Goal: Information Seeking & Learning: Learn about a topic

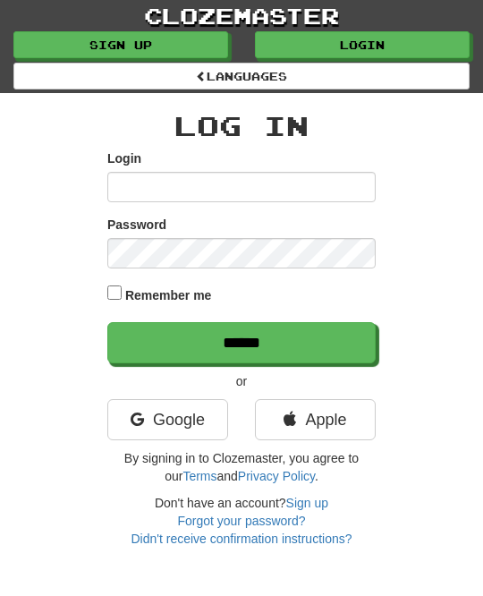
click at [141, 190] on input "Login" at bounding box center [241, 187] width 269 height 30
type input "********"
click at [337, 336] on input "******" at bounding box center [241, 342] width 269 height 41
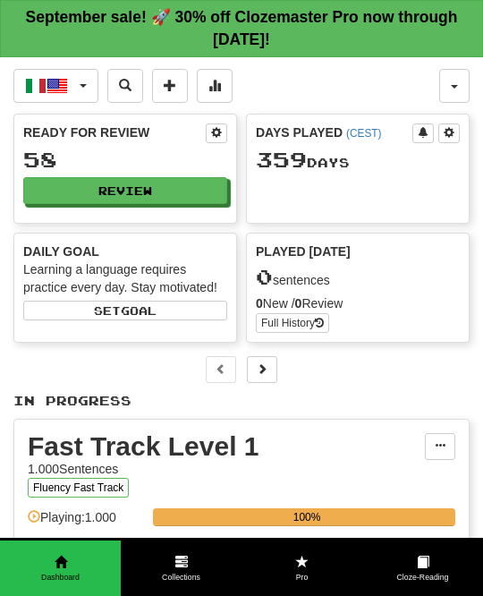
click at [211, 192] on button "Review" at bounding box center [125, 190] width 204 height 27
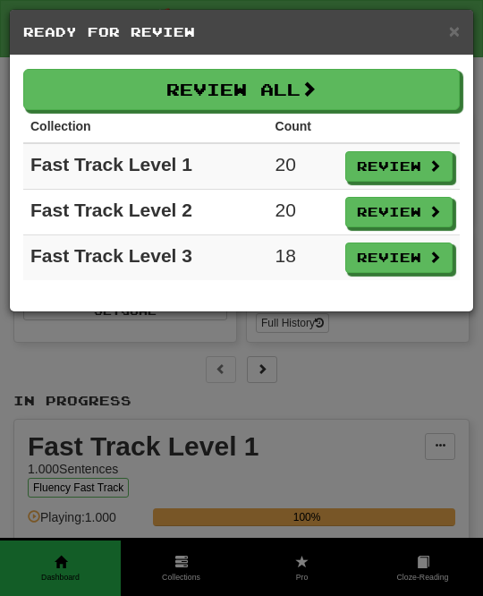
click at [433, 90] on button "Review All" at bounding box center [241, 89] width 437 height 41
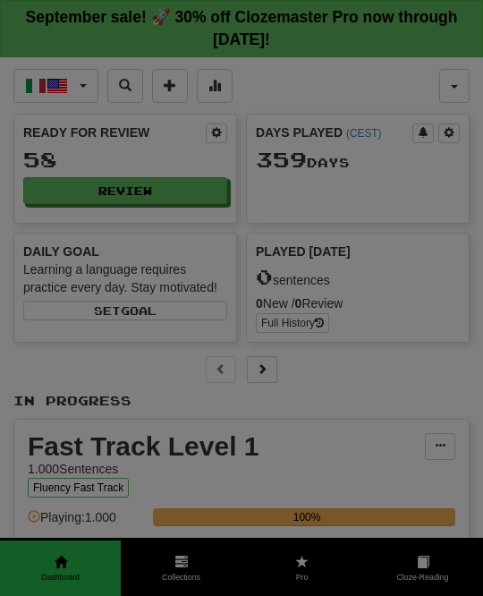
select select "**"
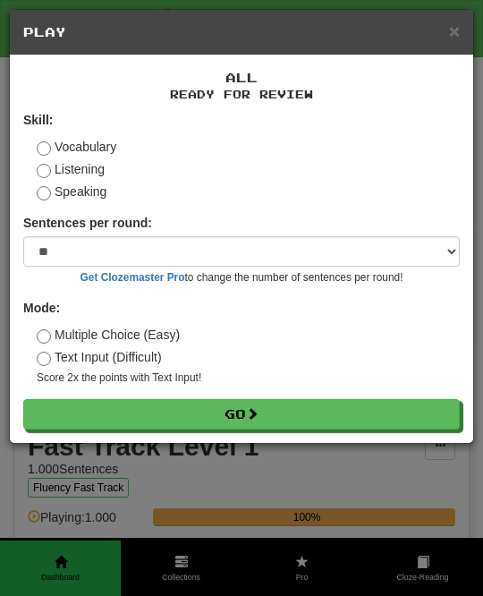
click at [356, 407] on button "Go" at bounding box center [241, 414] width 437 height 30
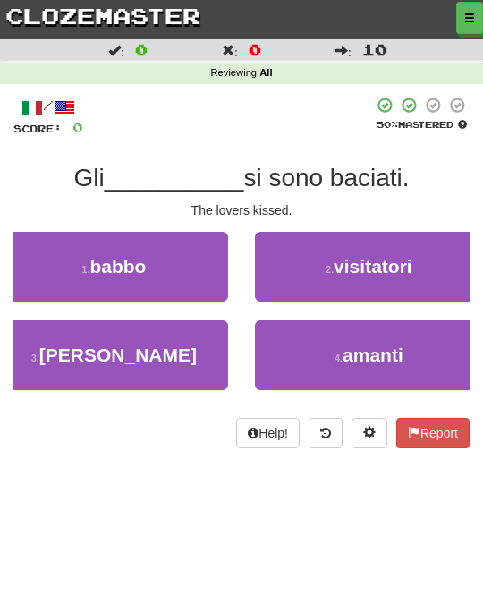
click at [424, 352] on button "4 . amanti" at bounding box center [369, 355] width 228 height 70
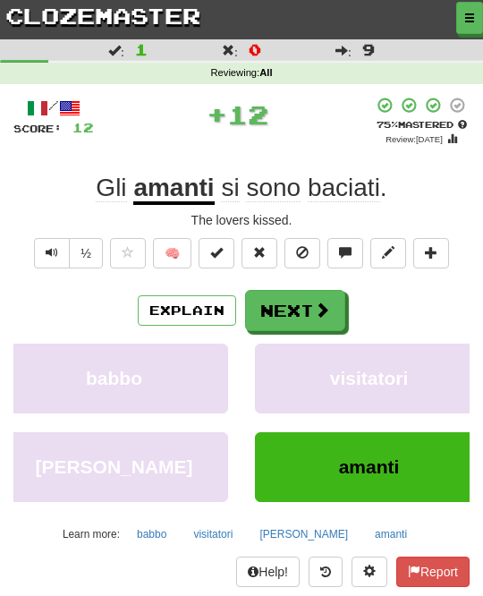
click at [329, 308] on button "Next" at bounding box center [295, 310] width 100 height 41
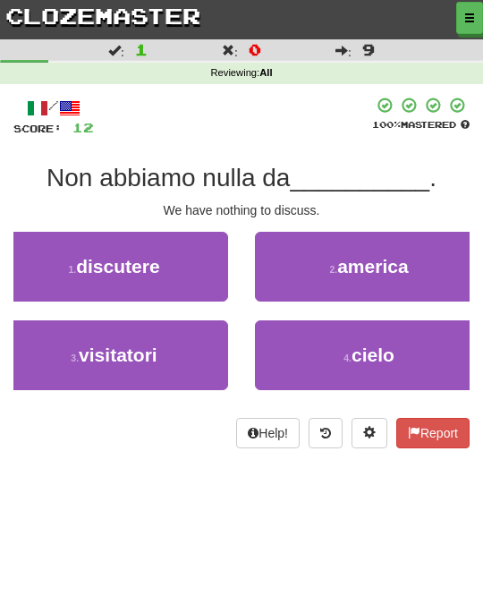
click at [191, 267] on button "1 . discutere" at bounding box center [114, 267] width 228 height 70
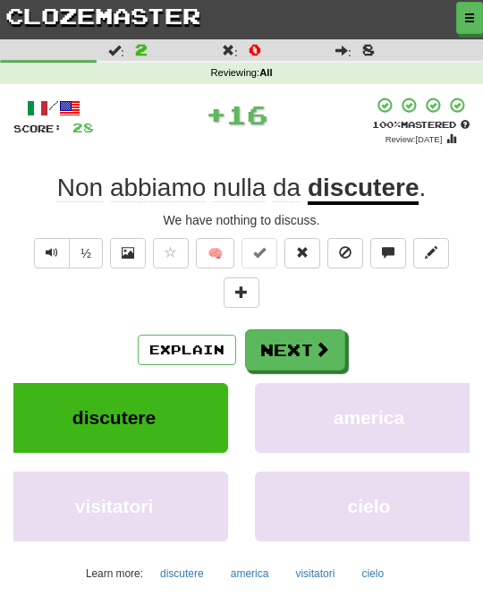
click at [316, 345] on span at bounding box center [322, 349] width 16 height 16
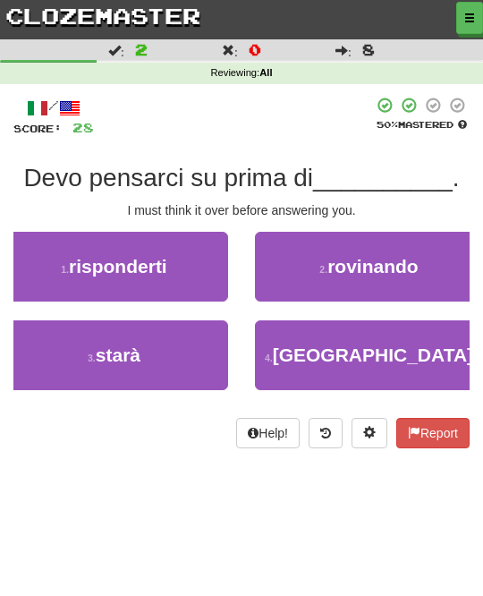
click at [202, 258] on button "1 . risponderti" at bounding box center [114, 267] width 228 height 70
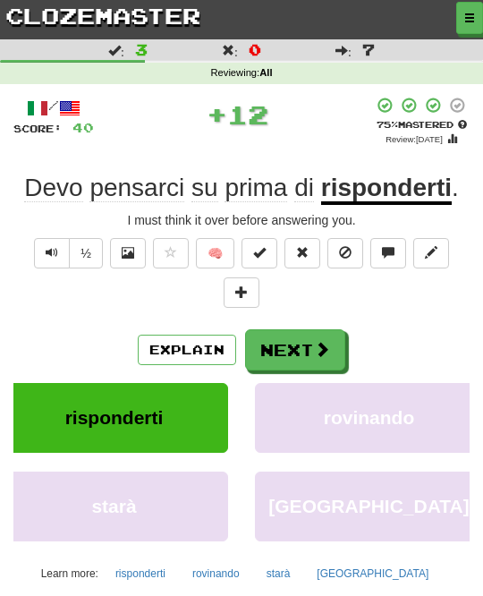
click at [308, 342] on button "Next" at bounding box center [295, 349] width 100 height 41
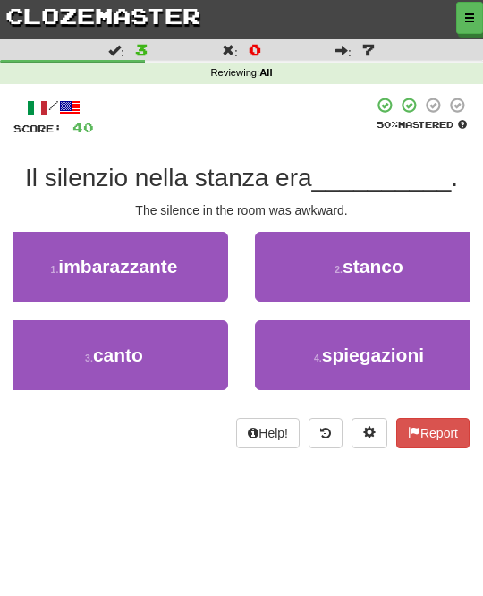
click at [198, 260] on button "1 . imbarazzante" at bounding box center [114, 267] width 228 height 70
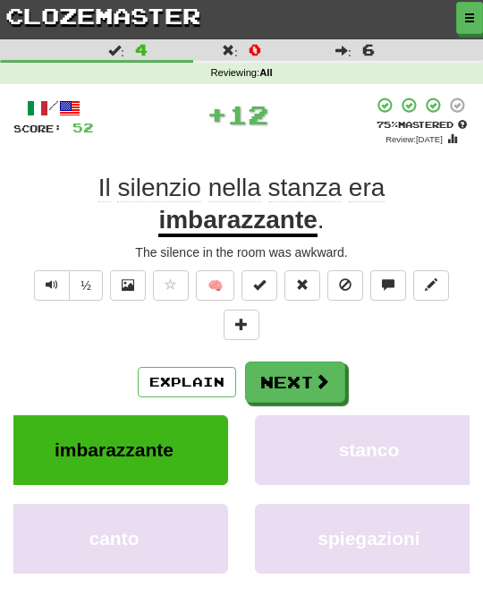
click at [323, 384] on span at bounding box center [322, 381] width 16 height 16
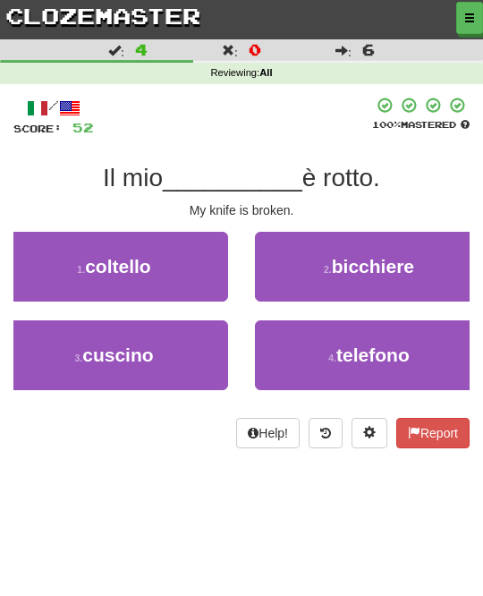
click at [183, 273] on button "1 . coltello" at bounding box center [114, 267] width 228 height 70
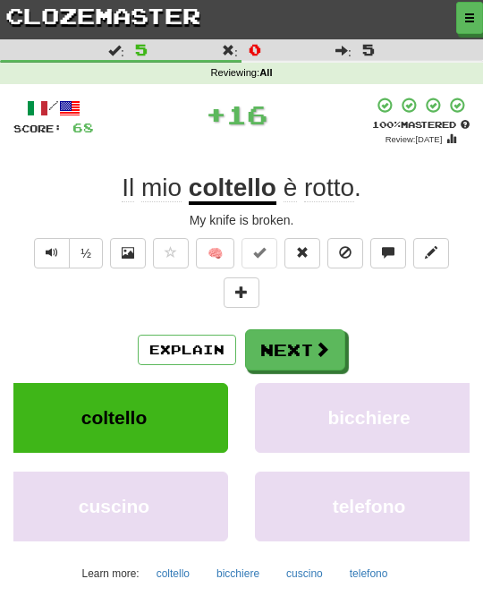
click at [328, 355] on button "Next" at bounding box center [295, 349] width 100 height 41
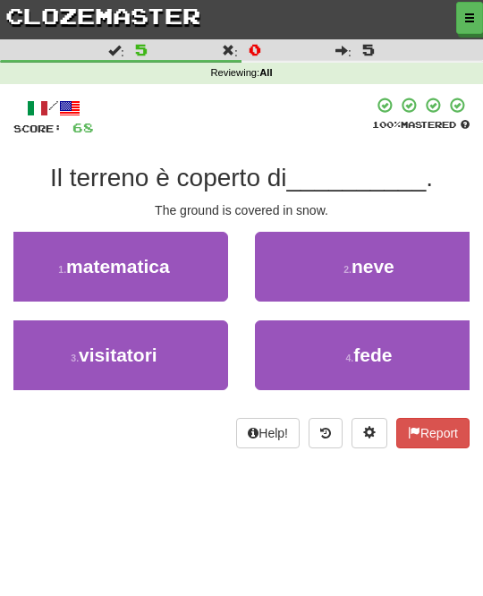
click at [406, 272] on button "2 . neve" at bounding box center [369, 267] width 228 height 70
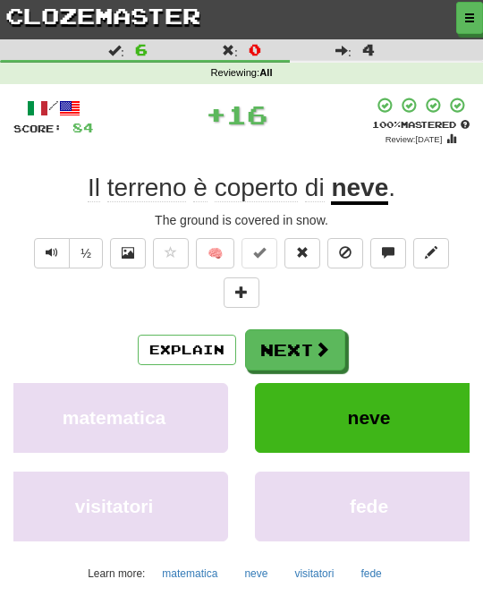
click at [316, 345] on span at bounding box center [322, 349] width 16 height 16
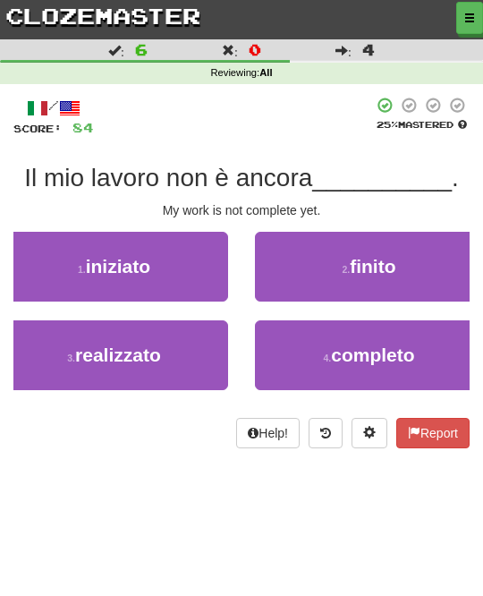
click at [422, 287] on button "2 . finito" at bounding box center [369, 267] width 228 height 70
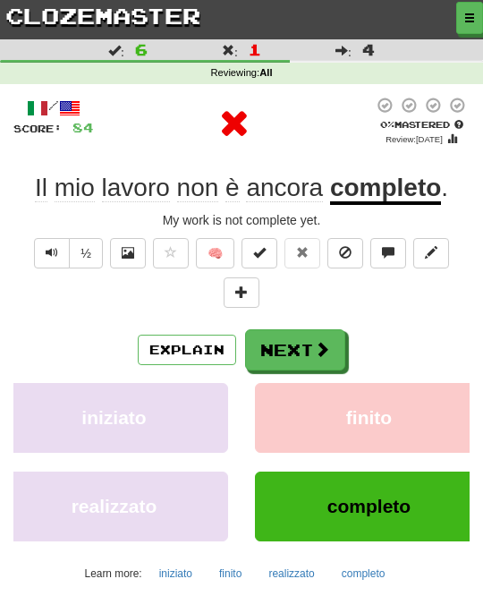
click at [337, 356] on button "Next" at bounding box center [295, 349] width 100 height 41
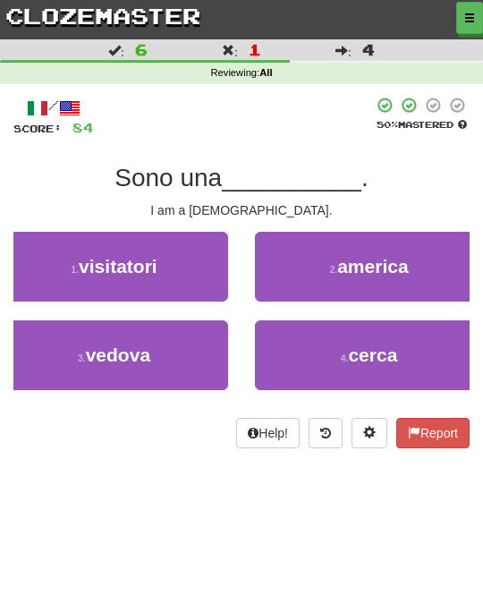
click at [195, 350] on button "3 . vedova" at bounding box center [114, 355] width 228 height 70
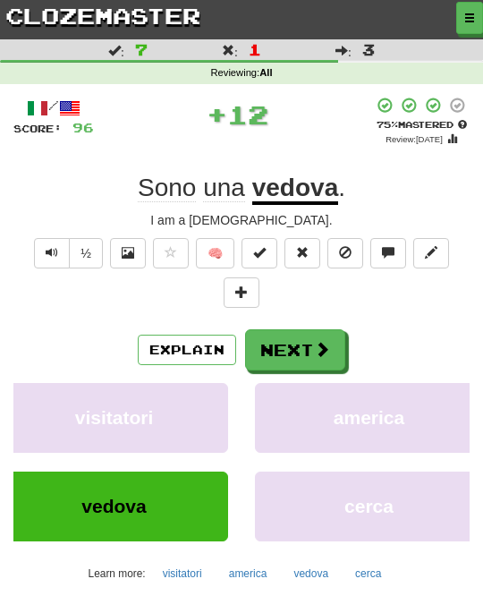
click at [323, 349] on span at bounding box center [322, 349] width 16 height 16
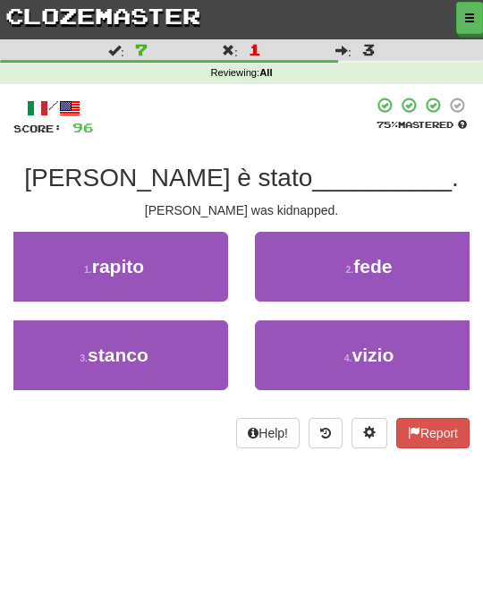
click at [192, 277] on button "1 . rapito" at bounding box center [114, 267] width 228 height 70
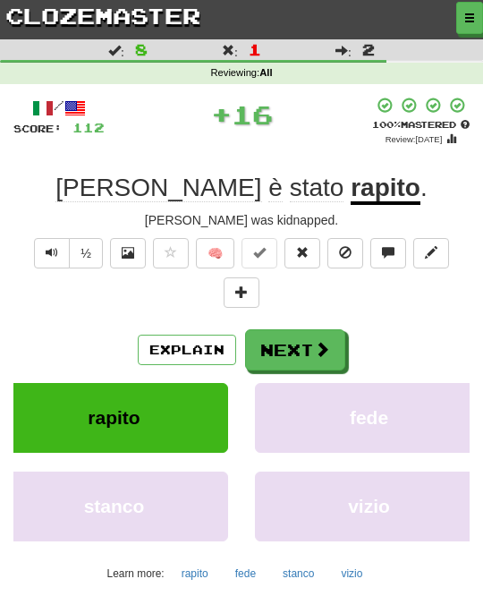
click at [320, 344] on span at bounding box center [322, 349] width 16 height 16
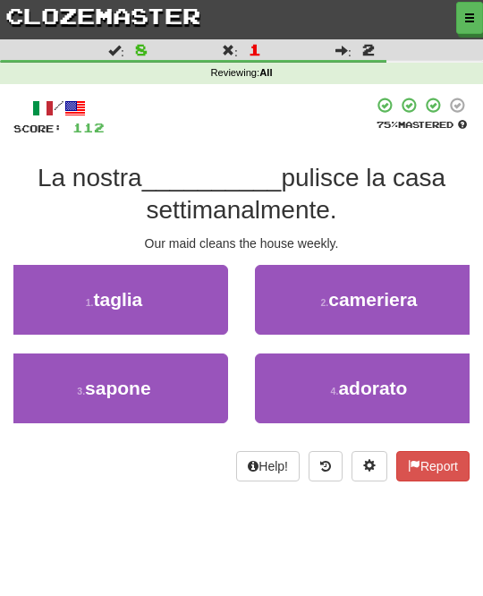
click at [414, 307] on span "cameriera" at bounding box center [372, 299] width 89 height 21
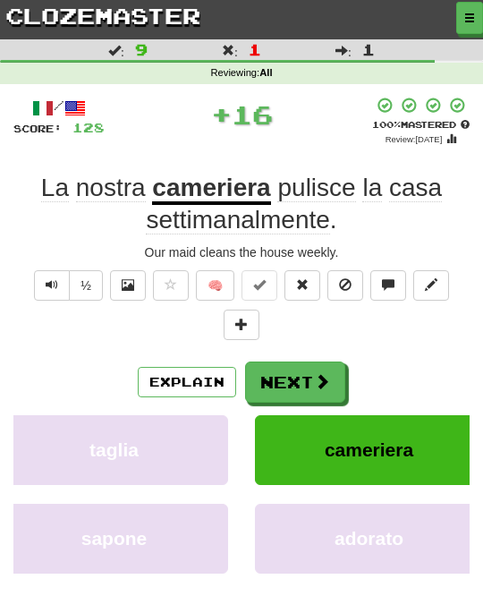
click at [319, 373] on span at bounding box center [322, 381] width 16 height 16
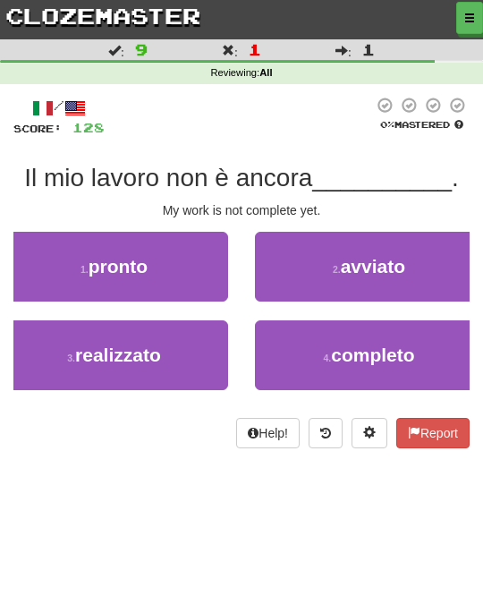
click at [376, 354] on span "completo" at bounding box center [372, 355] width 83 height 21
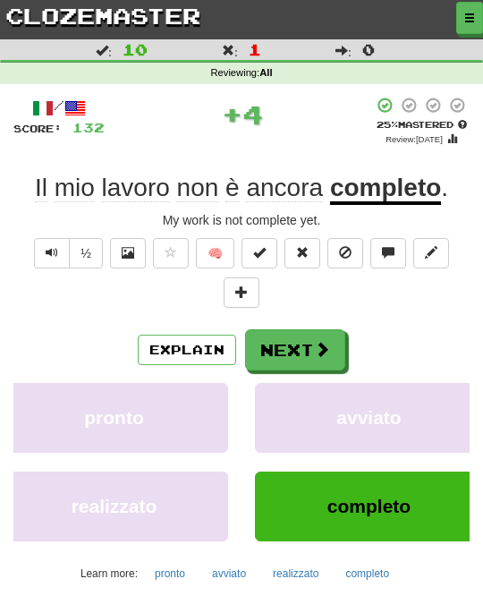
click at [317, 349] on span at bounding box center [322, 349] width 16 height 16
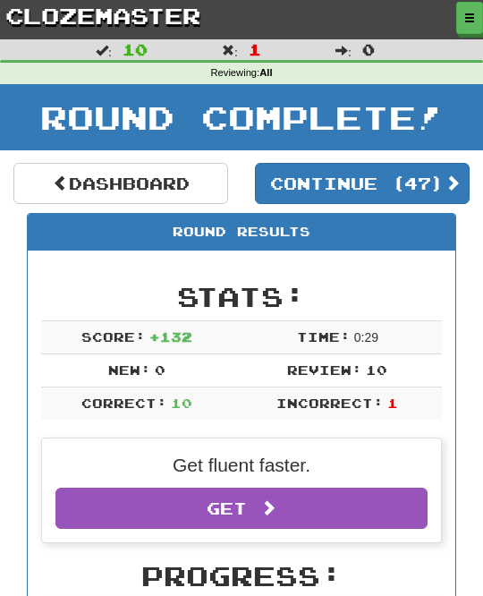
click at [434, 178] on button "Continue ( 47 )" at bounding box center [362, 183] width 215 height 41
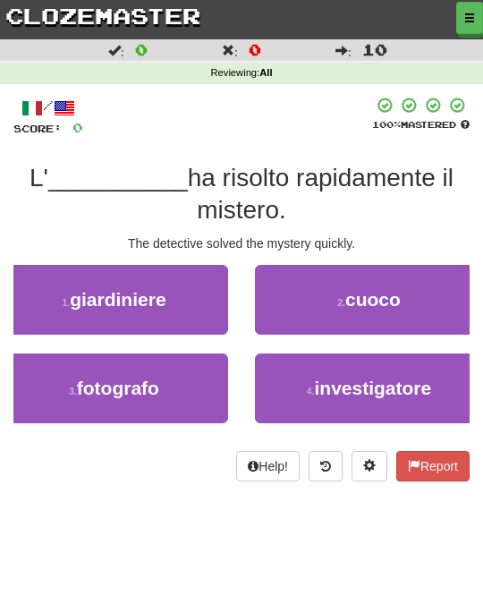
click at [381, 378] on span "investigatore" at bounding box center [373, 388] width 117 height 21
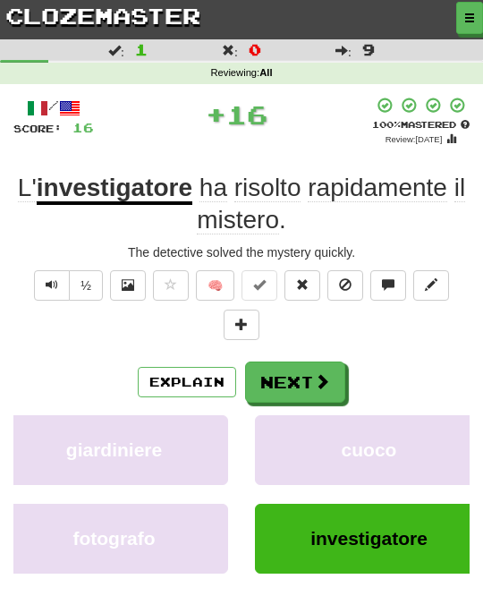
click at [335, 376] on button "Next" at bounding box center [295, 382] width 100 height 41
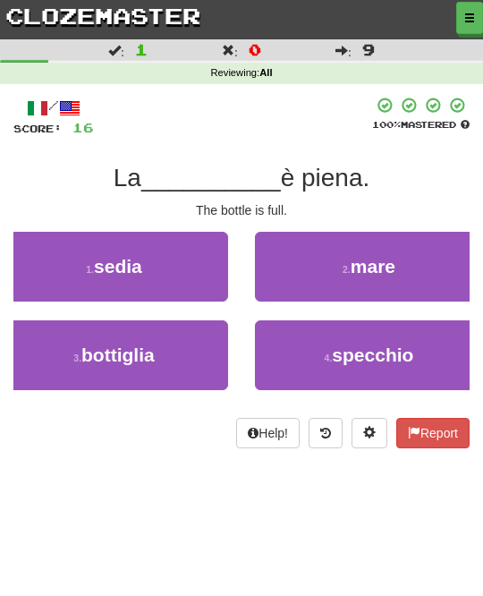
click at [188, 354] on button "3 . bottiglia" at bounding box center [114, 355] width 228 height 70
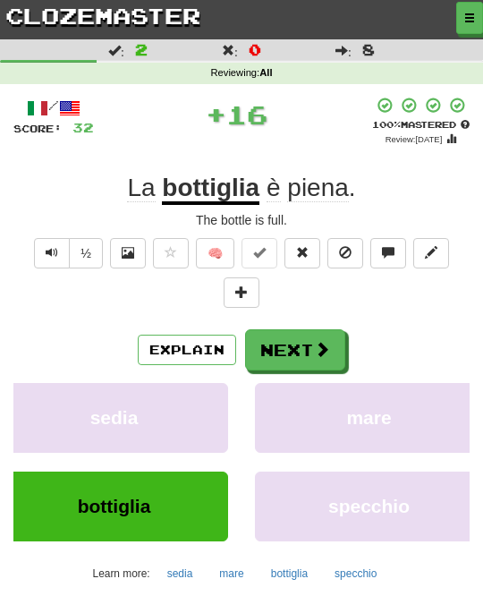
click at [321, 348] on span at bounding box center [322, 349] width 16 height 16
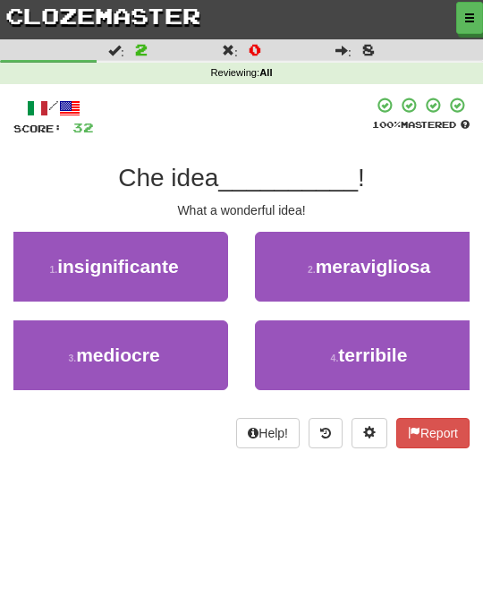
click at [424, 275] on span "meravigliosa" at bounding box center [373, 266] width 115 height 21
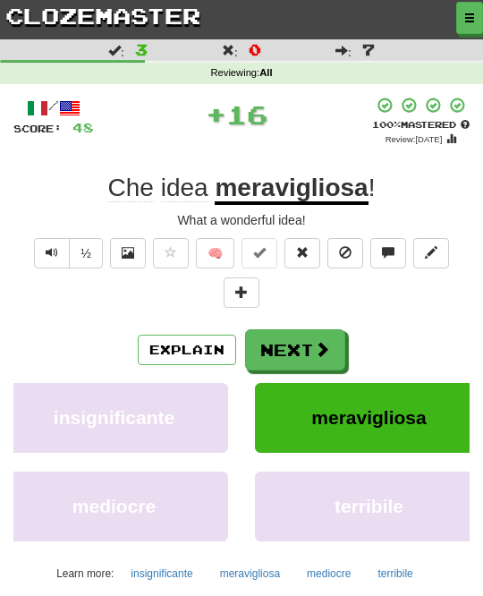
click at [321, 345] on span at bounding box center [322, 349] width 16 height 16
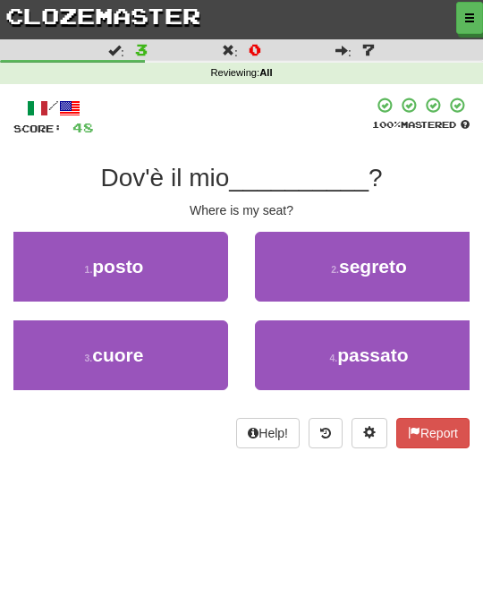
click at [193, 253] on button "1 . posto" at bounding box center [114, 267] width 228 height 70
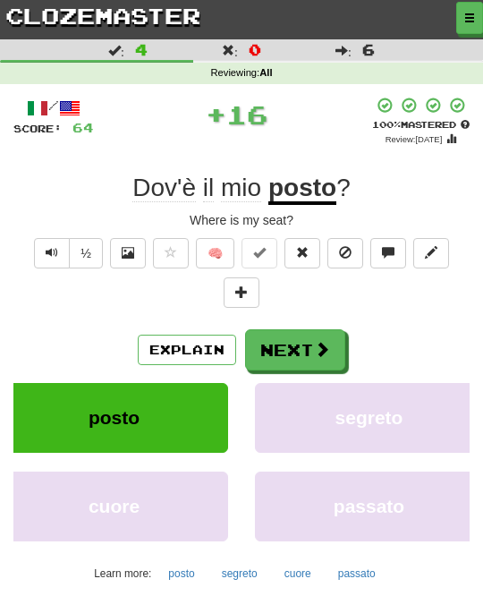
click at [329, 345] on span at bounding box center [322, 349] width 16 height 16
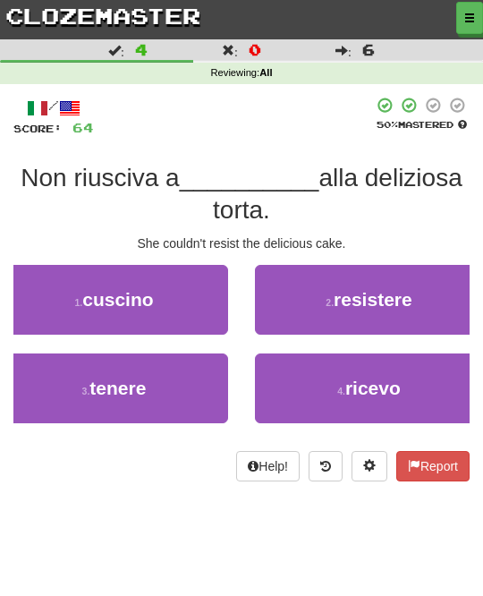
click at [406, 292] on span "resistere" at bounding box center [373, 299] width 79 height 21
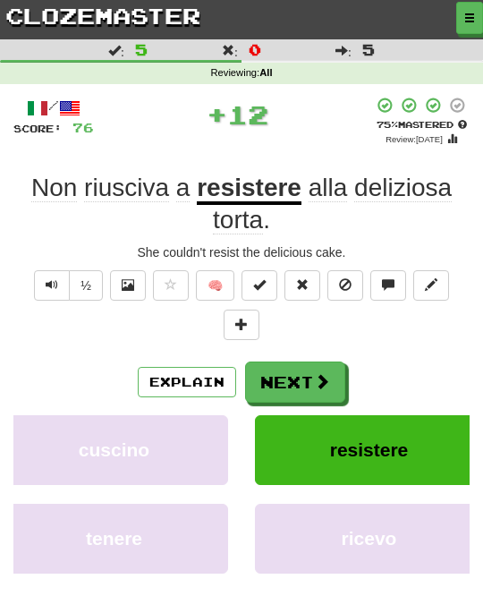
click at [318, 373] on span at bounding box center [322, 381] width 16 height 16
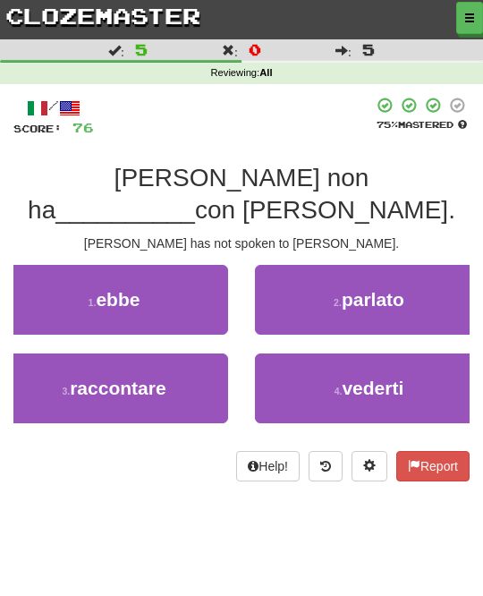
click at [430, 274] on button "2 . parlato" at bounding box center [369, 300] width 228 height 70
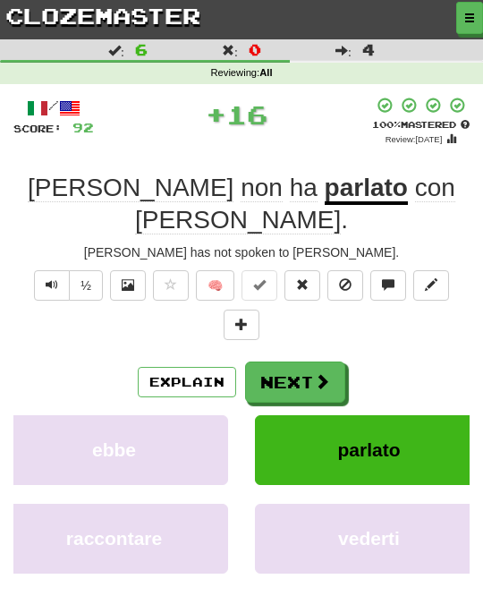
click at [315, 373] on span at bounding box center [322, 381] width 16 height 16
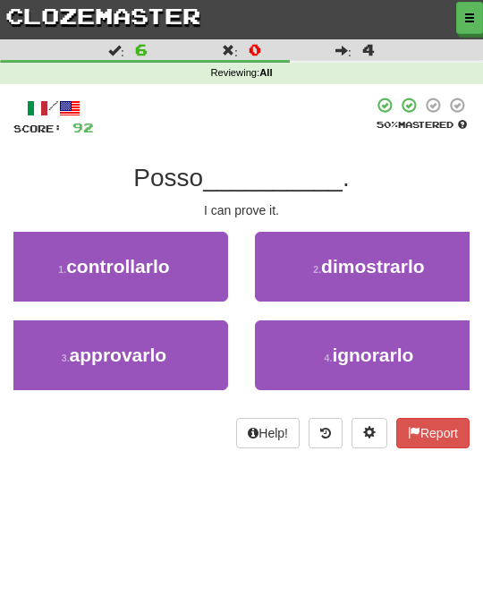
click at [183, 351] on button "3 . approvarlo" at bounding box center [114, 355] width 228 height 70
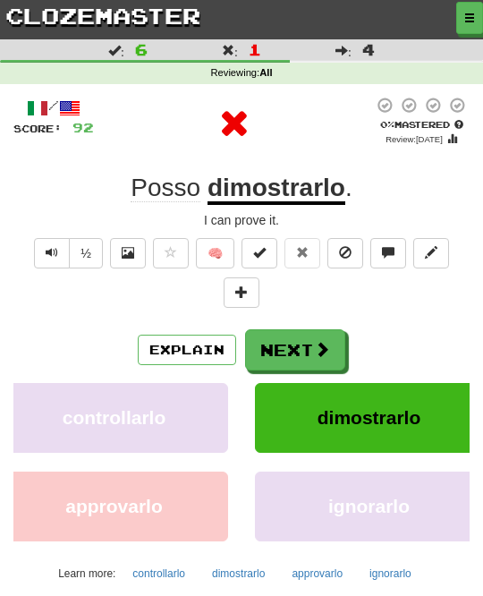
click at [333, 350] on button "Next" at bounding box center [295, 349] width 100 height 41
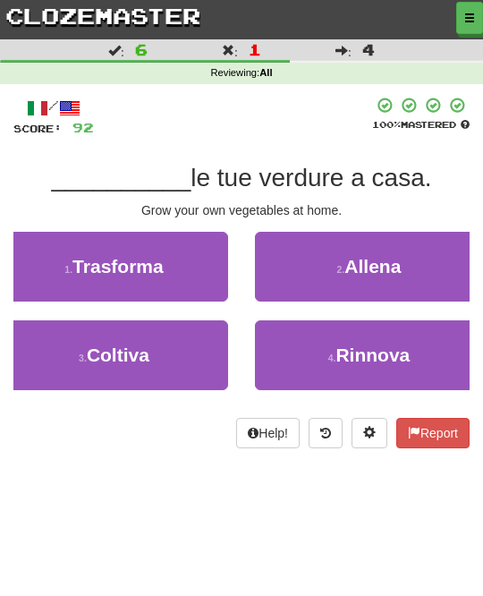
click at [205, 352] on button "3 . Coltiva" at bounding box center [114, 355] width 228 height 70
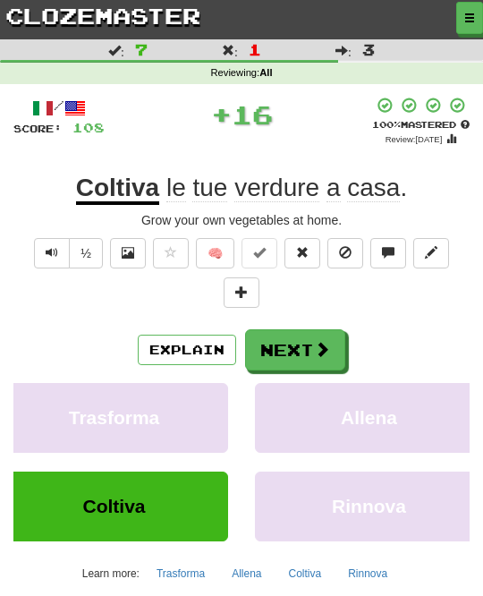
click at [326, 341] on span at bounding box center [322, 349] width 16 height 16
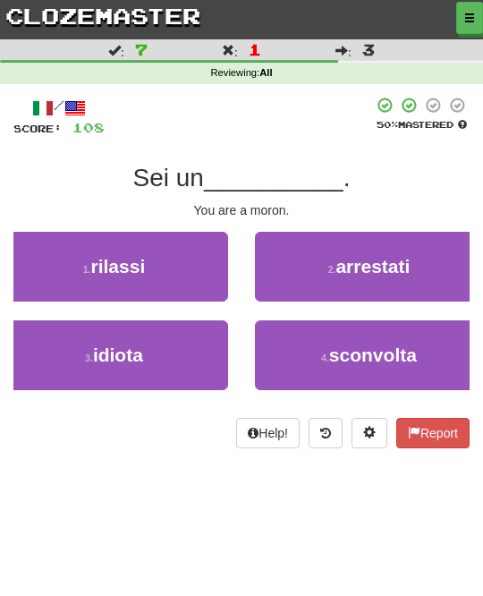
click at [189, 352] on button "3 . idiota" at bounding box center [114, 355] width 228 height 70
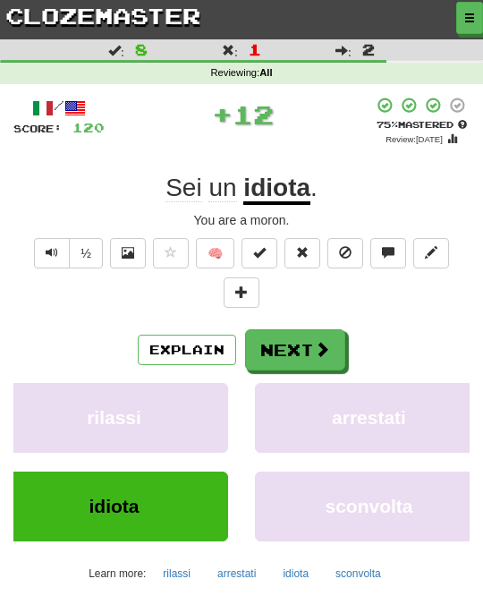
click at [324, 351] on span at bounding box center [322, 349] width 16 height 16
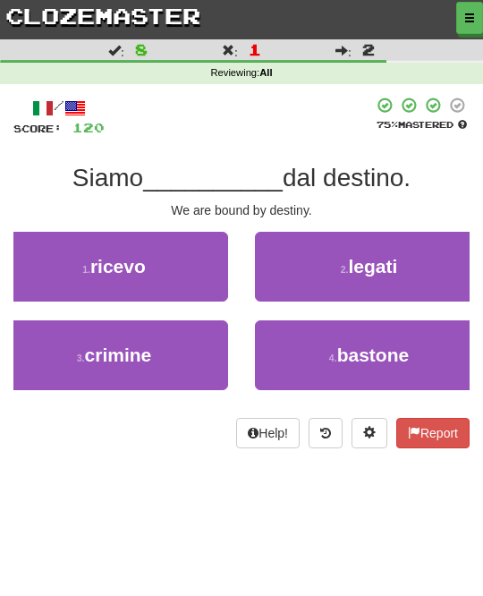
click at [200, 273] on button "1 . ricevo" at bounding box center [114, 267] width 228 height 70
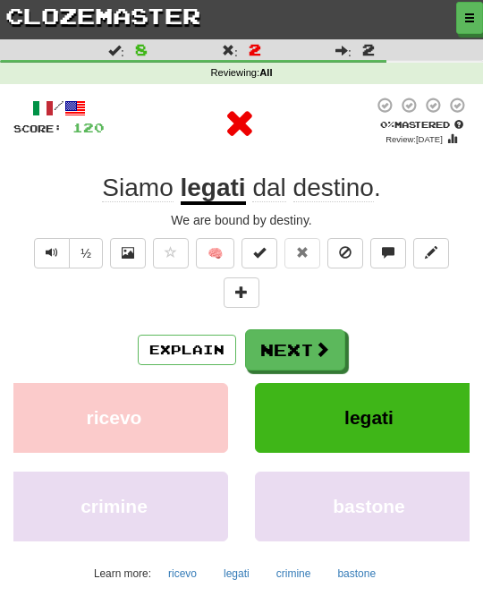
click at [325, 353] on span at bounding box center [322, 349] width 16 height 16
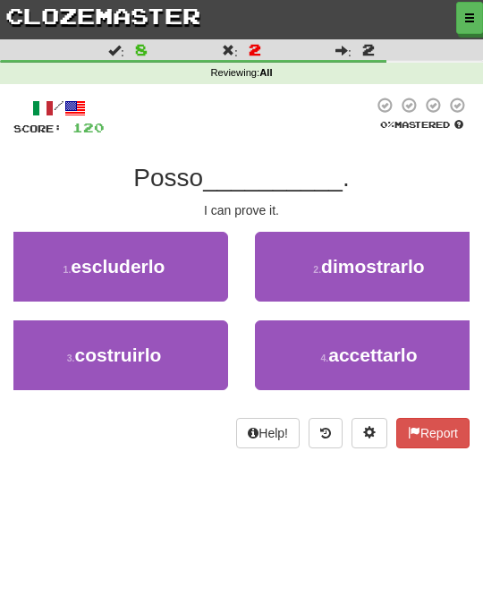
click at [428, 270] on button "2 . dimostrarlo" at bounding box center [369, 267] width 228 height 70
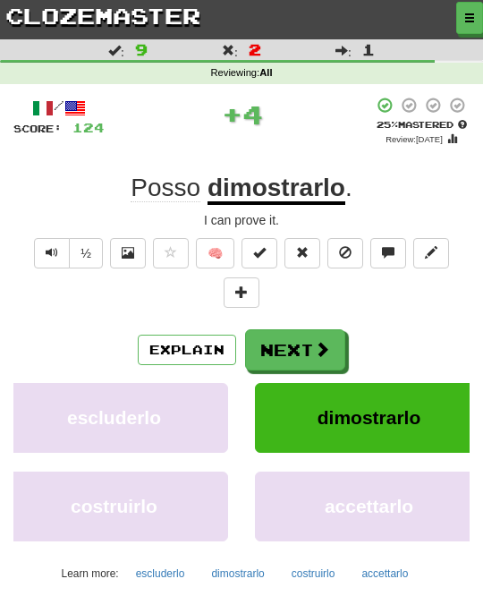
click at [318, 350] on span at bounding box center [322, 349] width 16 height 16
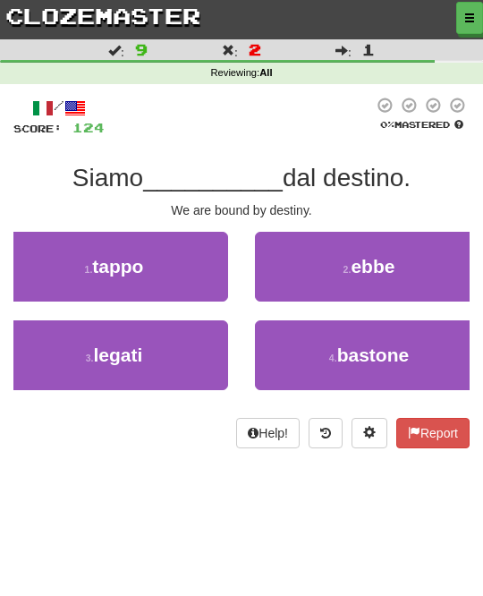
click at [206, 348] on button "3 . legati" at bounding box center [114, 355] width 228 height 70
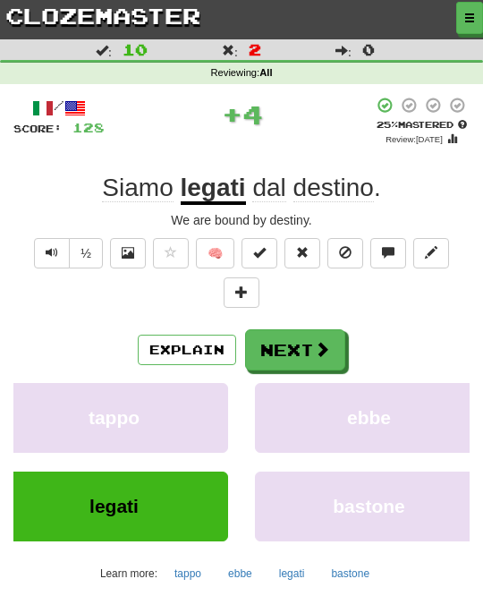
click at [320, 343] on span at bounding box center [322, 349] width 16 height 16
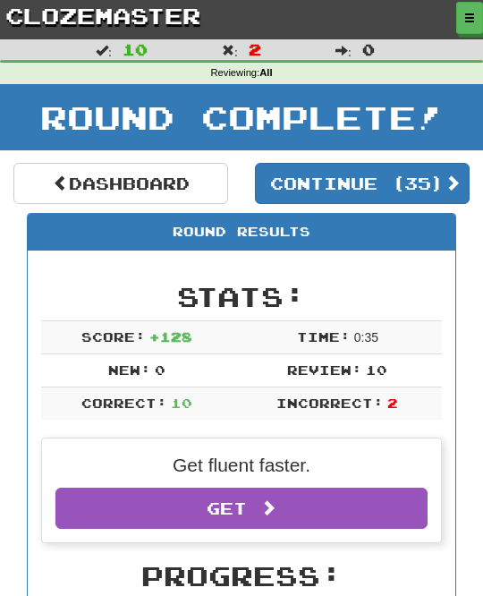
click at [456, 180] on button "Continue ( 35 )" at bounding box center [362, 183] width 215 height 41
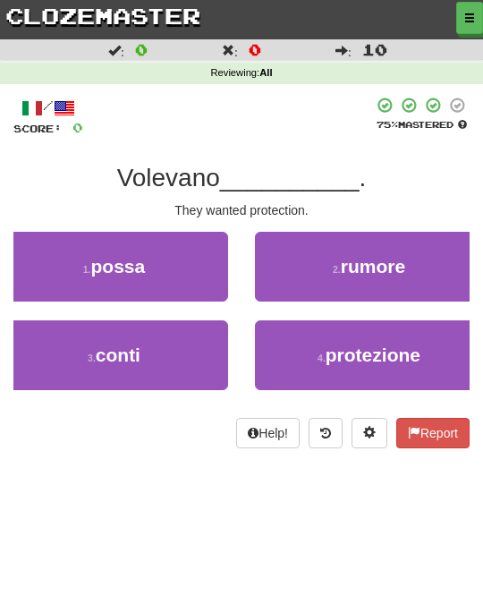
click at [404, 345] on span "protezione" at bounding box center [373, 355] width 95 height 21
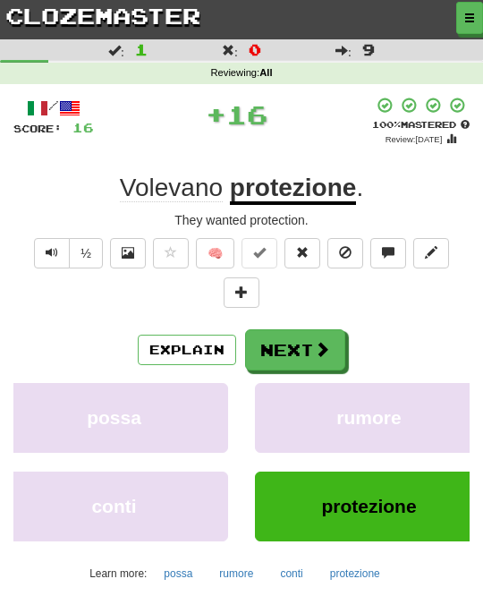
click at [322, 341] on span at bounding box center [322, 349] width 16 height 16
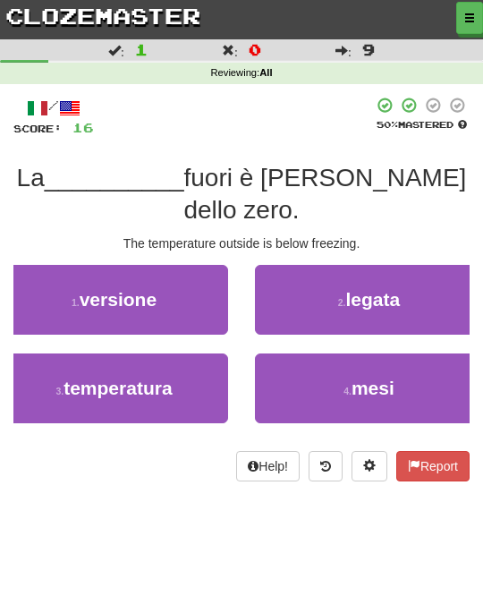
click at [197, 369] on button "3 . temperatura" at bounding box center [114, 389] width 228 height 70
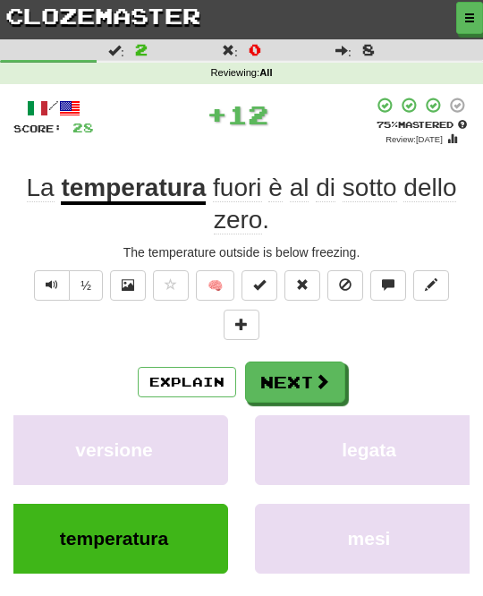
click at [327, 375] on span at bounding box center [322, 381] width 16 height 16
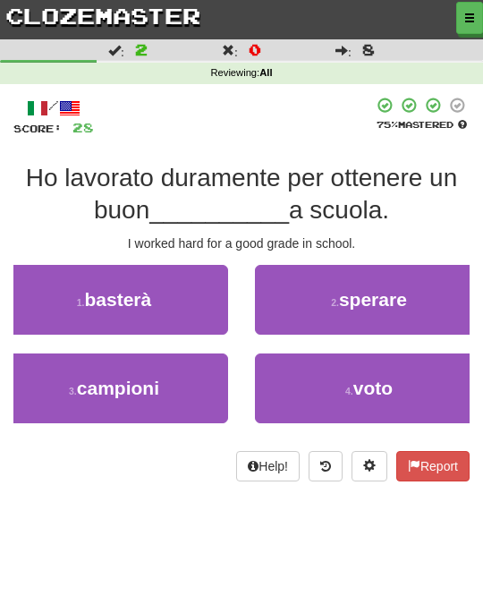
click at [397, 384] on button "4 . voto" at bounding box center [369, 389] width 228 height 70
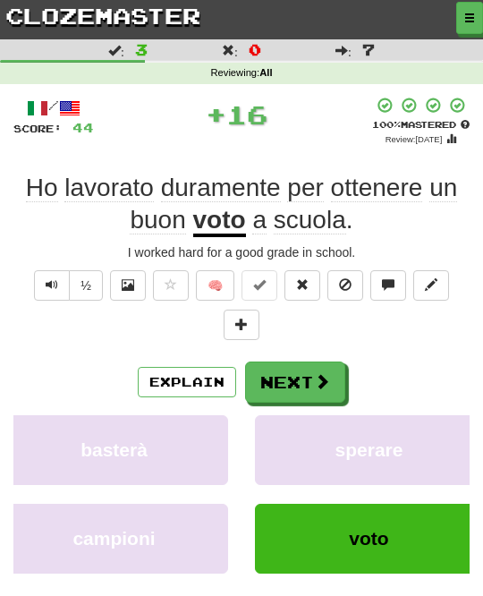
click at [335, 379] on button "Next" at bounding box center [295, 382] width 100 height 41
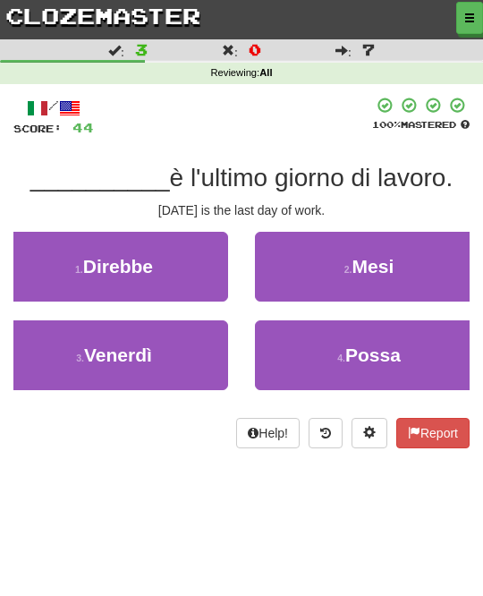
click at [195, 356] on button "3 . Venerdì" at bounding box center [114, 355] width 228 height 70
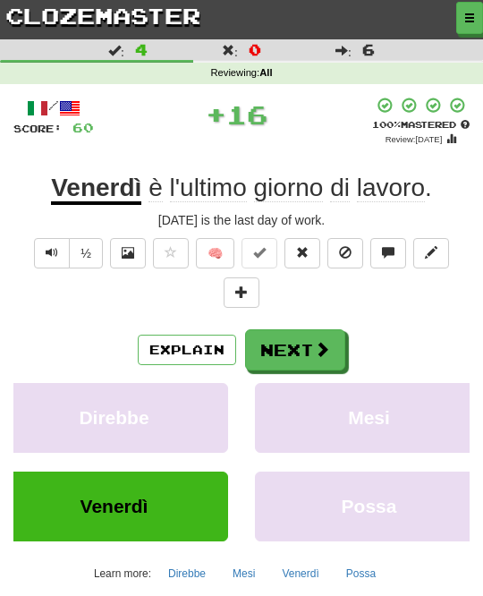
click at [332, 350] on button "Next" at bounding box center [295, 349] width 100 height 41
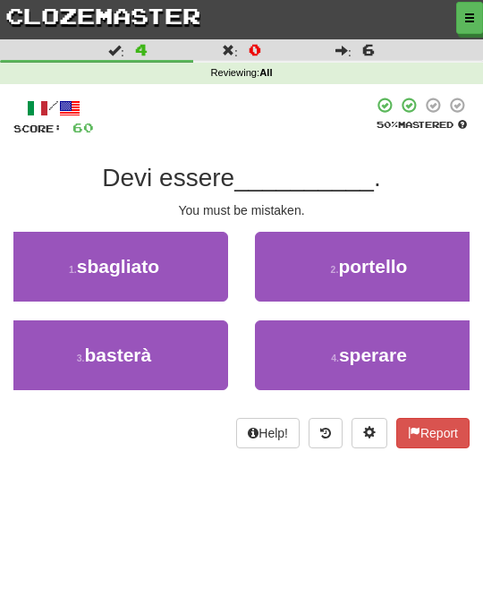
click at [201, 286] on button "1 . sbagliato" at bounding box center [114, 267] width 228 height 70
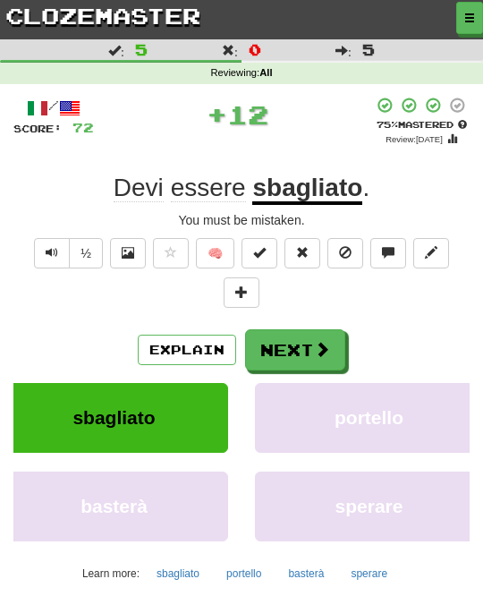
click at [334, 350] on button "Next" at bounding box center [295, 349] width 100 height 41
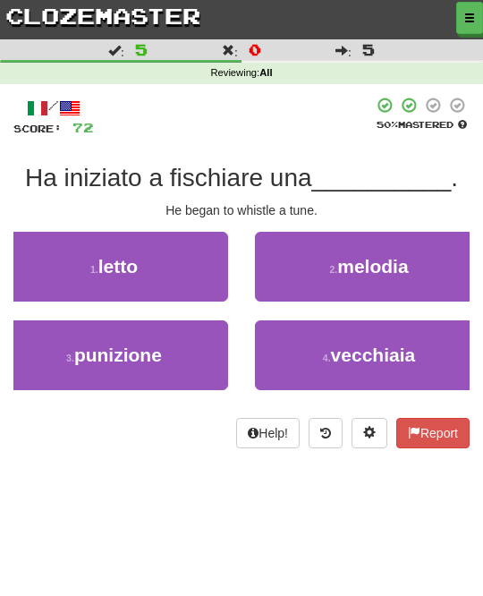
click at [428, 277] on button "2 . melodia" at bounding box center [369, 267] width 228 height 70
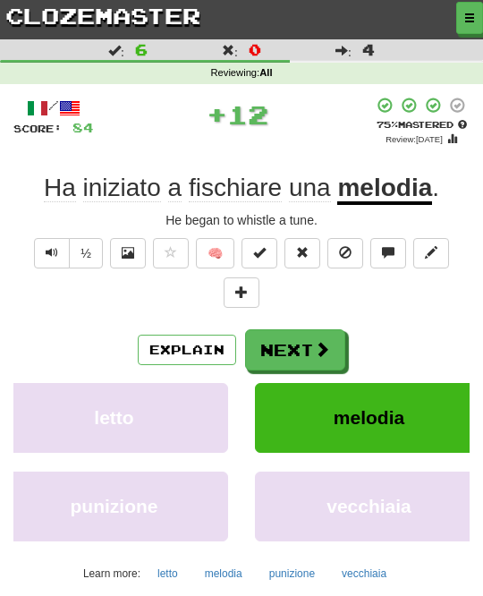
click at [323, 350] on span at bounding box center [322, 349] width 16 height 16
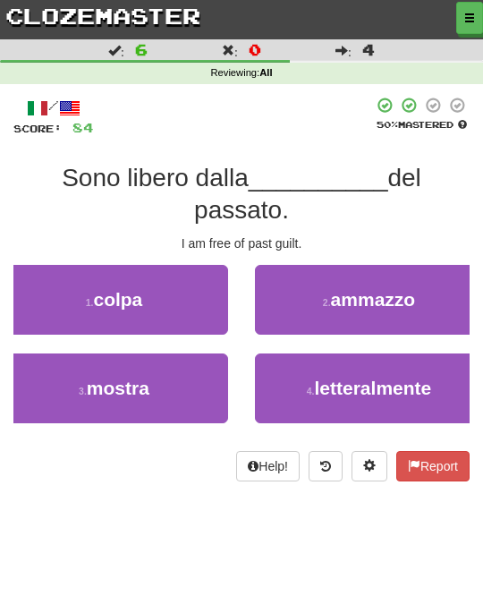
click at [197, 278] on button "1 . colpa" at bounding box center [114, 300] width 228 height 70
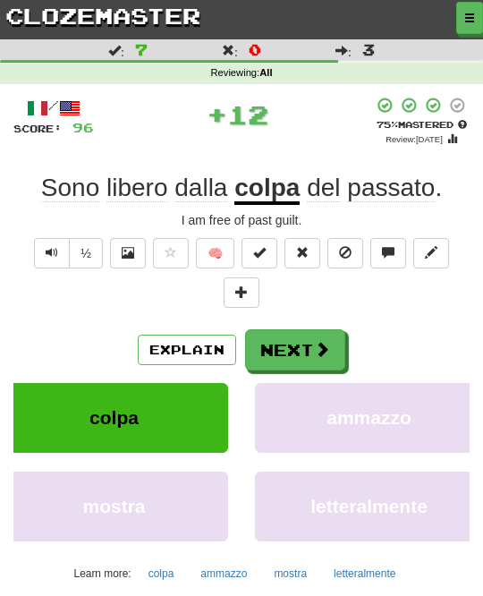
click at [332, 344] on button "Next" at bounding box center [295, 349] width 100 height 41
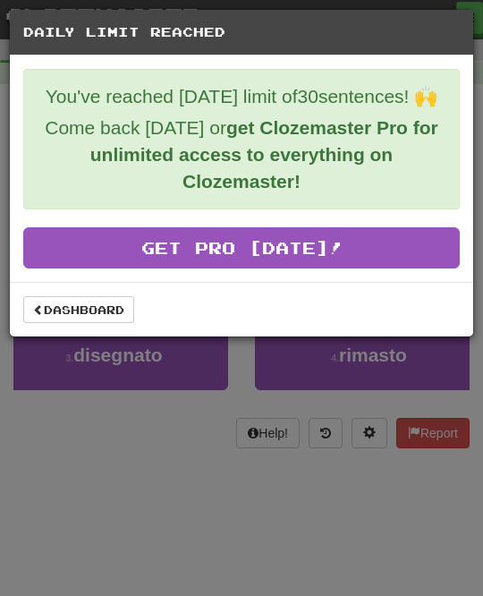
click at [101, 320] on link "Dashboard" at bounding box center [78, 309] width 111 height 27
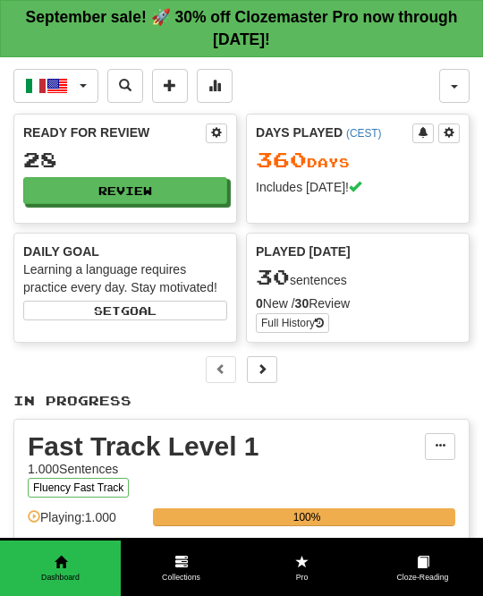
click at [83, 81] on button "Italiano / English" at bounding box center [55, 86] width 85 height 34
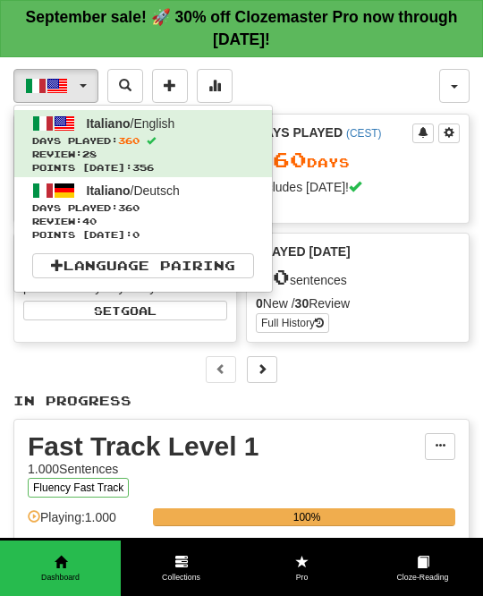
click at [215, 217] on span "Review: 40" at bounding box center [143, 221] width 222 height 13
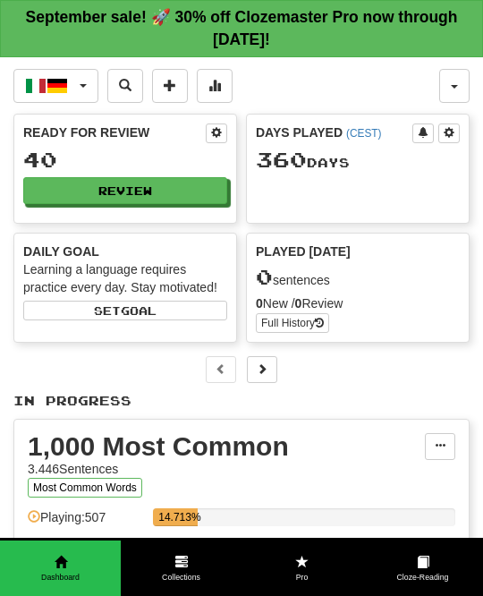
click at [192, 183] on button "Review" at bounding box center [125, 190] width 204 height 27
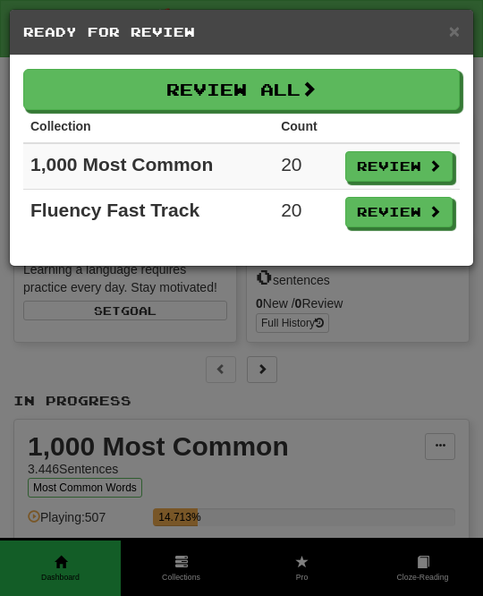
click at [429, 91] on button "Review All" at bounding box center [241, 89] width 437 height 41
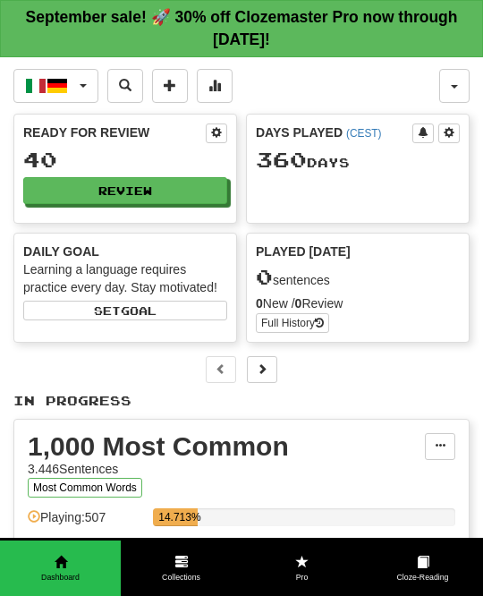
select select "**"
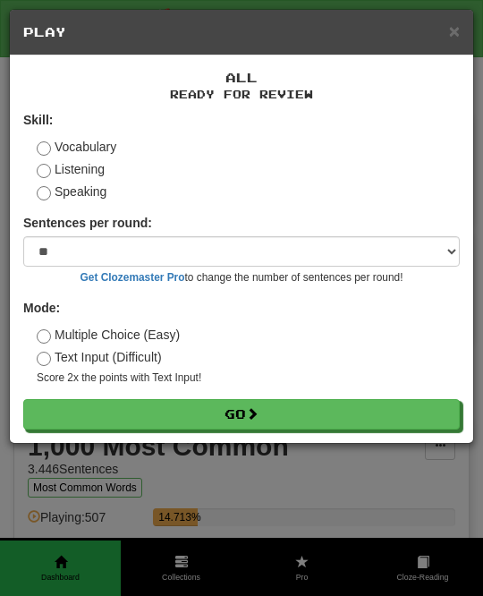
click at [351, 412] on button "Go" at bounding box center [241, 414] width 437 height 30
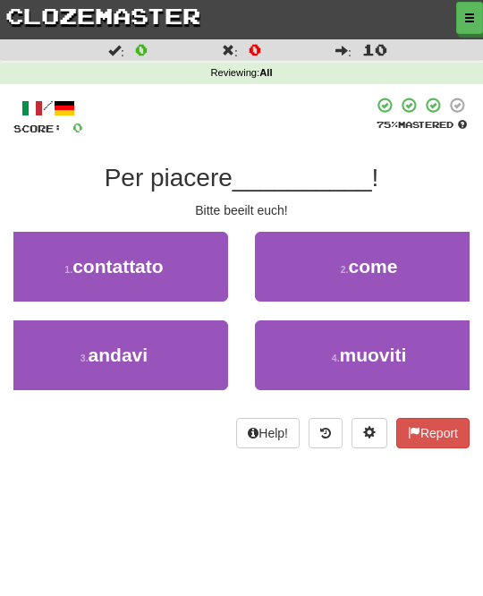
click at [408, 357] on button "4 . muoviti" at bounding box center [369, 355] width 228 height 70
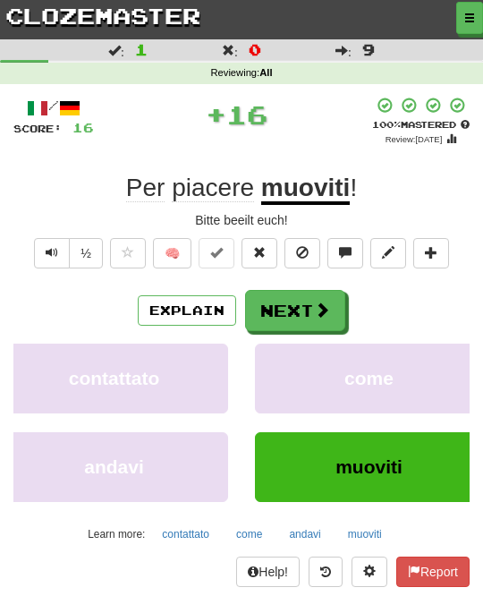
click at [331, 317] on button "Next" at bounding box center [295, 310] width 100 height 41
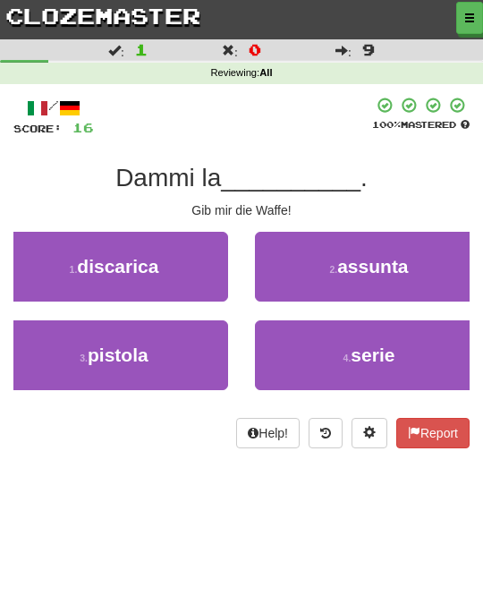
click at [200, 349] on button "3 . pistola" at bounding box center [114, 355] width 228 height 70
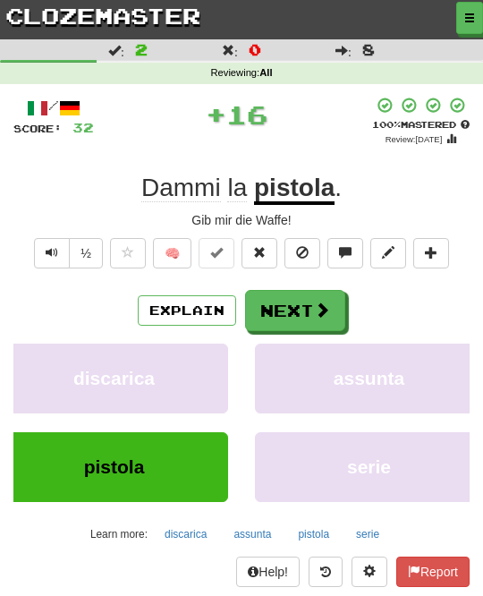
click at [314, 305] on span at bounding box center [322, 310] width 16 height 16
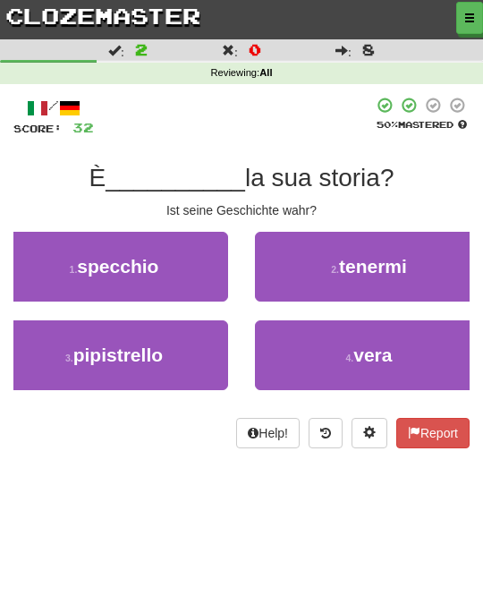
click at [371, 354] on span "vera" at bounding box center [373, 355] width 38 height 21
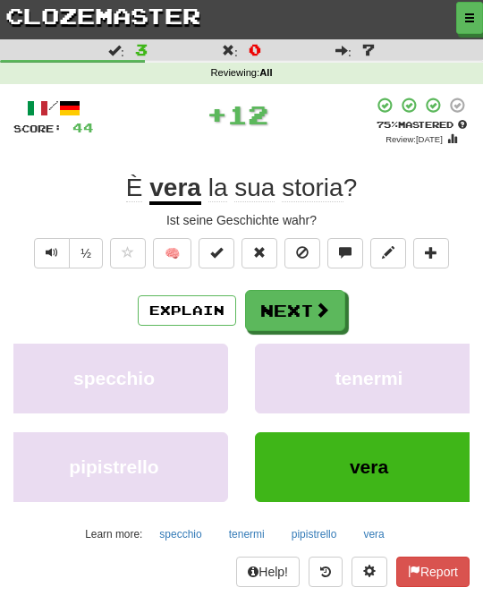
click at [327, 302] on span at bounding box center [322, 310] width 16 height 16
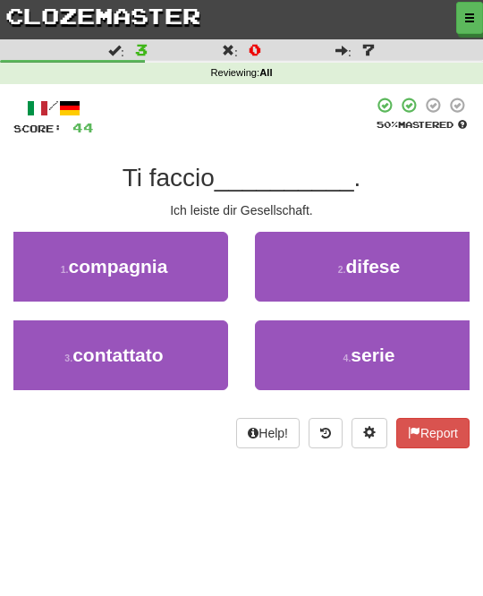
click at [205, 271] on button "1 . compagnia" at bounding box center [114, 267] width 228 height 70
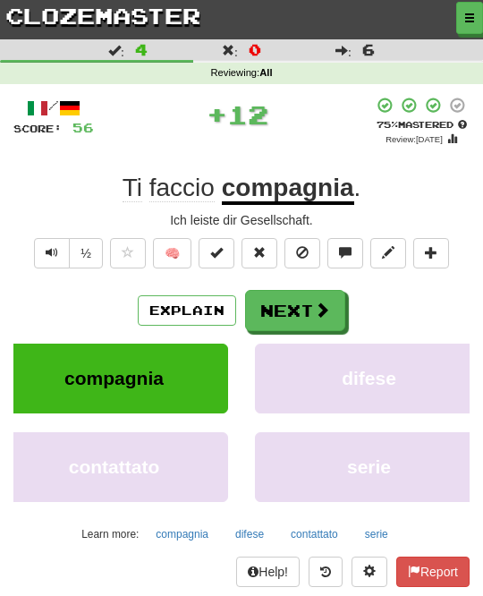
click at [323, 320] on button "Next" at bounding box center [295, 310] width 100 height 41
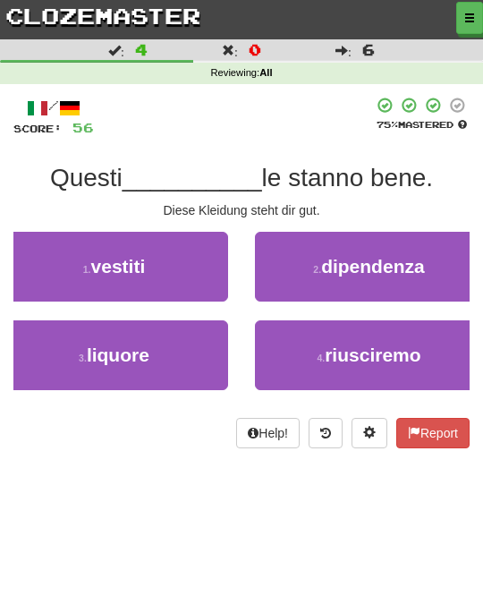
click at [210, 274] on button "1 . vestiti" at bounding box center [114, 267] width 228 height 70
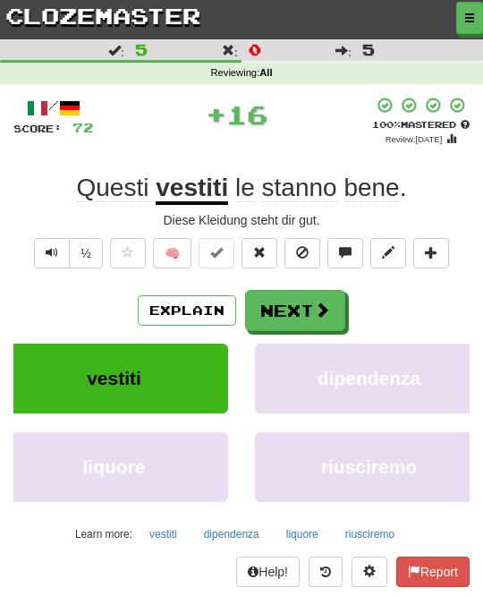
click at [329, 305] on span at bounding box center [322, 310] width 16 height 16
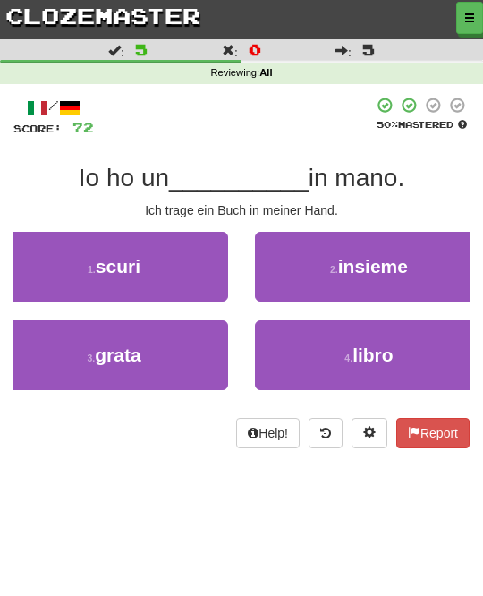
click at [368, 354] on span "libro" at bounding box center [373, 355] width 41 height 21
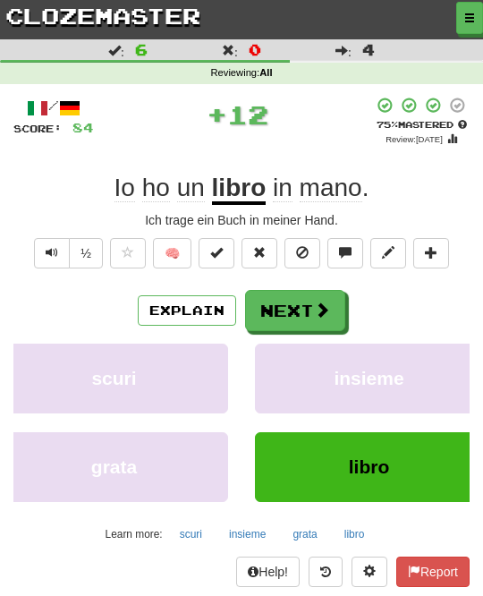
click at [321, 314] on span at bounding box center [322, 310] width 16 height 16
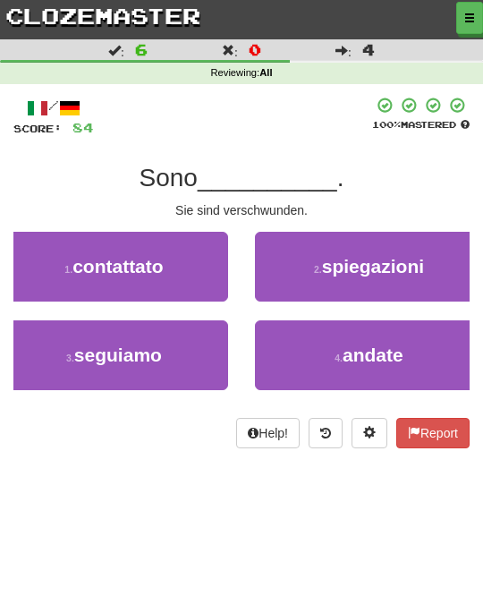
click at [408, 278] on button "2 . spiegazioni" at bounding box center [369, 267] width 228 height 70
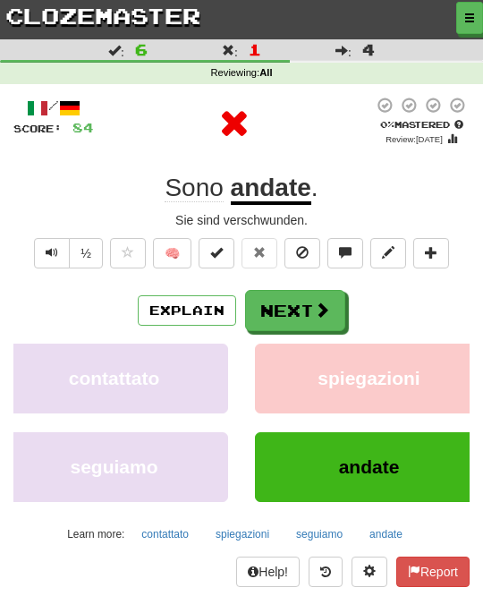
click at [321, 310] on span at bounding box center [322, 310] width 16 height 16
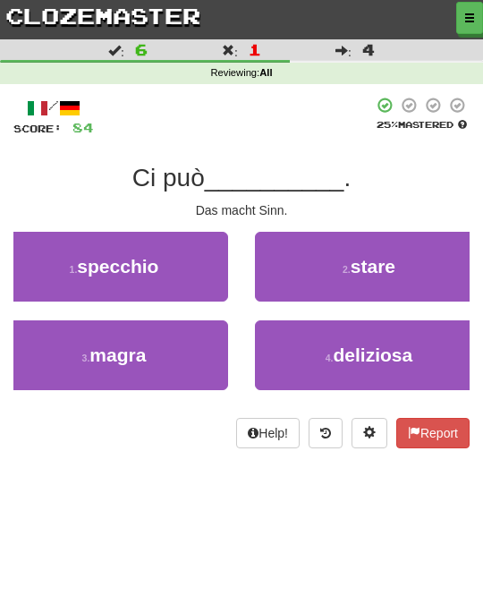
click at [404, 284] on button "2 . stare" at bounding box center [369, 267] width 228 height 70
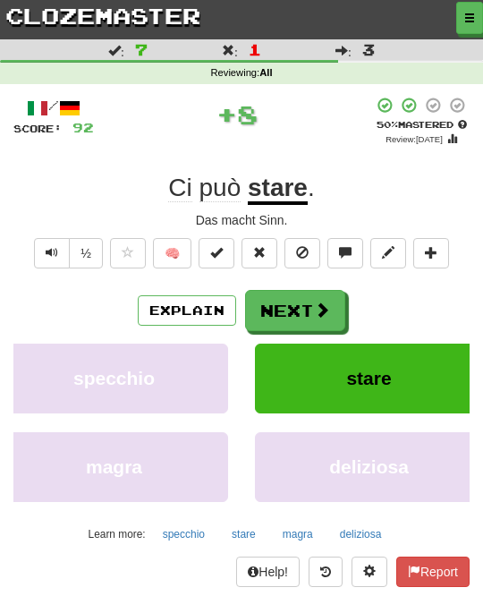
click at [336, 311] on button "Next" at bounding box center [295, 310] width 100 height 41
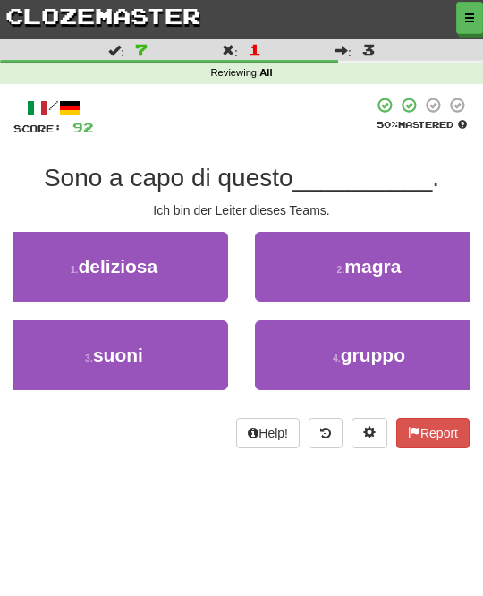
click at [381, 351] on span "gruppo" at bounding box center [373, 355] width 64 height 21
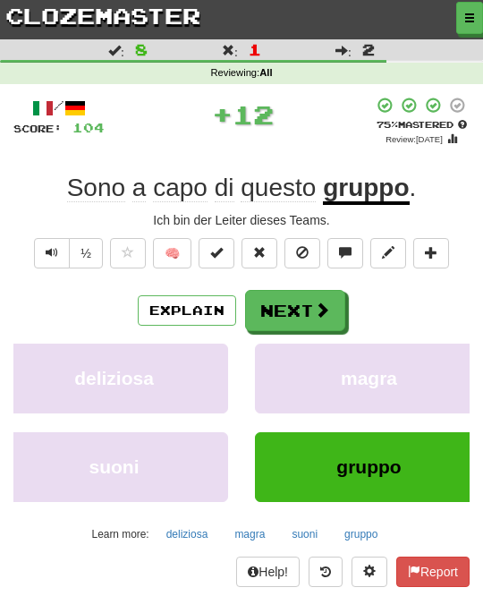
click at [336, 304] on button "Next" at bounding box center [295, 310] width 100 height 41
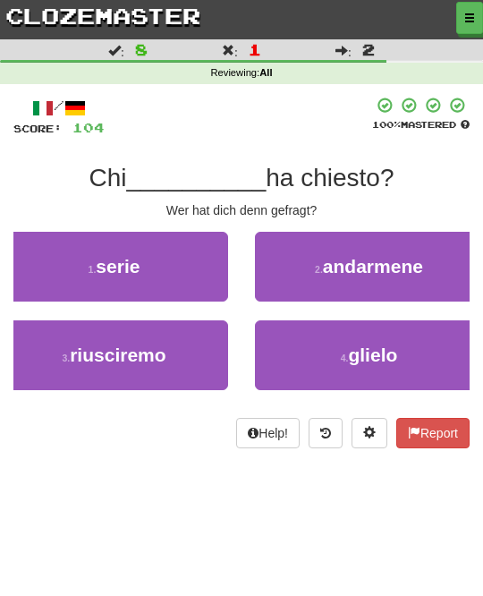
click at [372, 353] on span "glielo" at bounding box center [372, 355] width 49 height 21
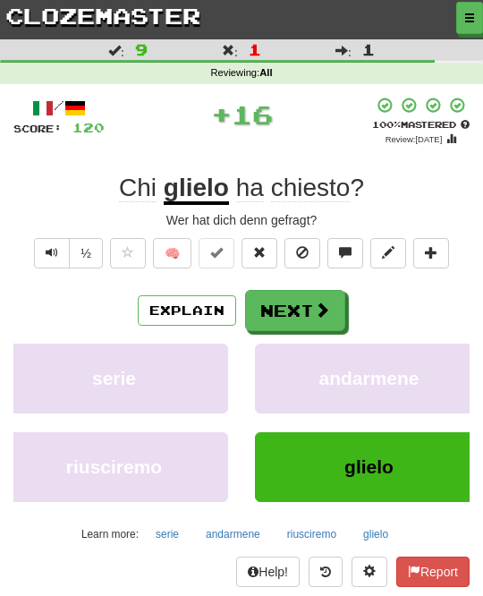
click at [335, 303] on button "Next" at bounding box center [295, 310] width 100 height 41
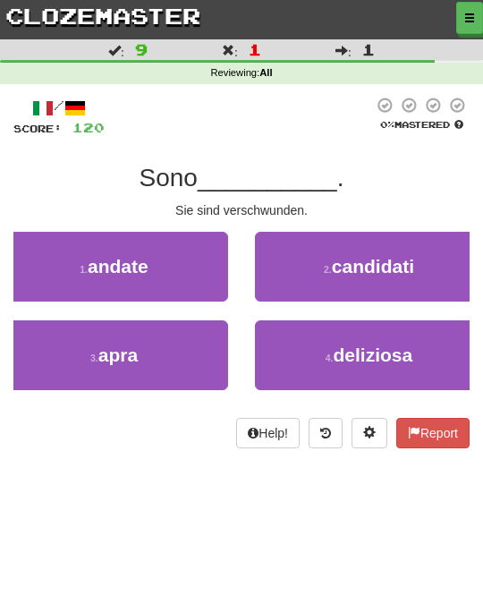
click at [181, 260] on button "1 . andate" at bounding box center [114, 267] width 228 height 70
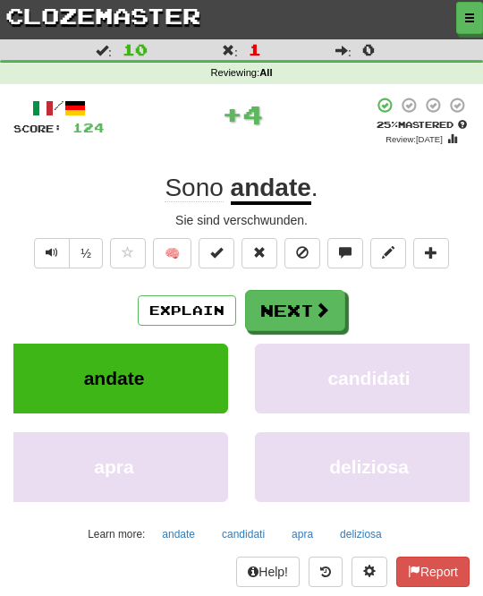
click at [330, 310] on button "Next" at bounding box center [295, 310] width 100 height 41
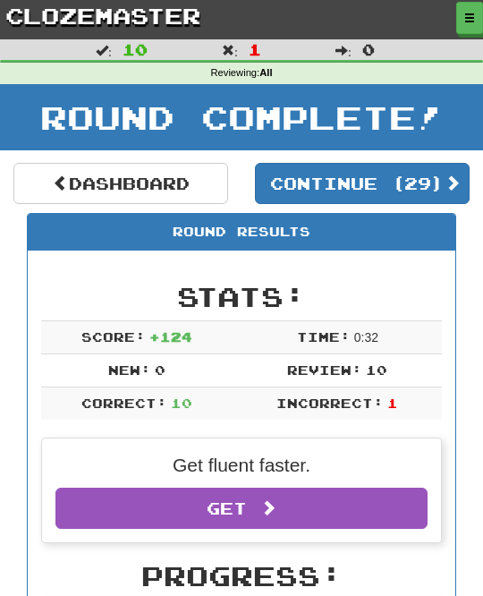
click at [439, 184] on button "Continue ( 29 )" at bounding box center [362, 183] width 215 height 41
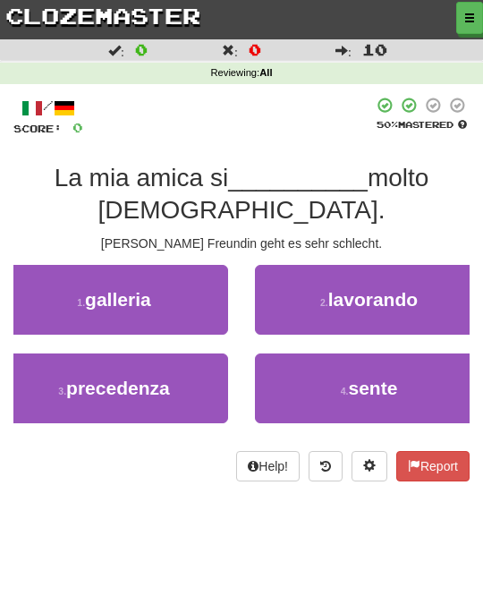
click at [364, 378] on span "sente" at bounding box center [372, 388] width 49 height 21
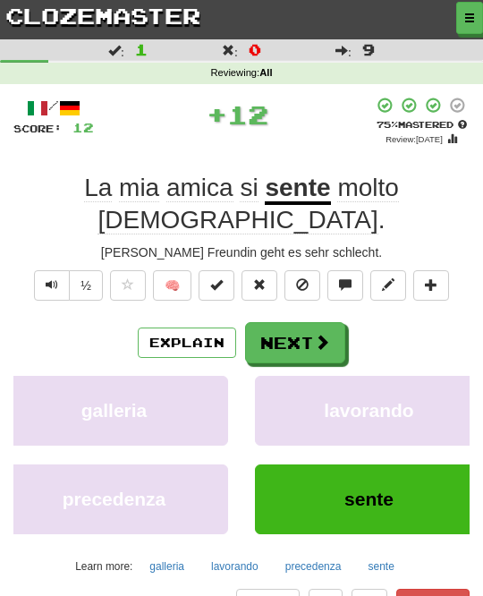
click at [318, 334] on span at bounding box center [322, 342] width 16 height 16
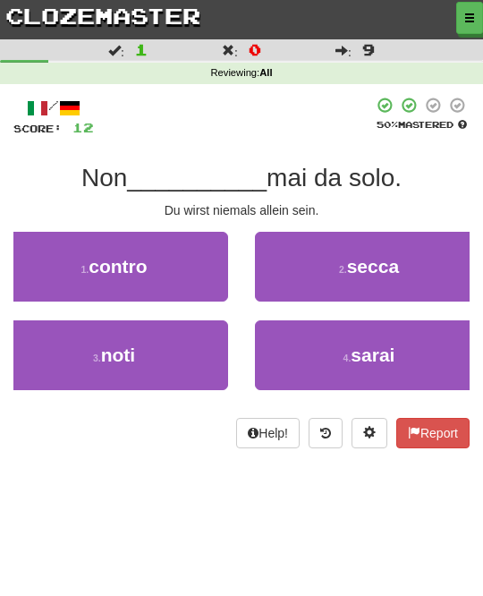
click at [379, 352] on span "sarai" at bounding box center [373, 355] width 44 height 21
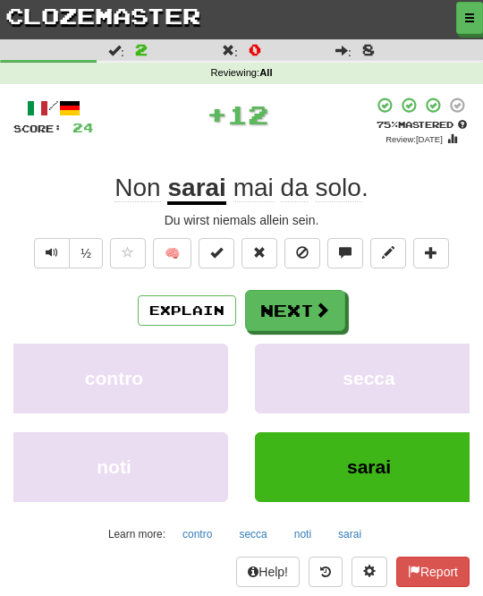
click at [320, 306] on span at bounding box center [322, 310] width 16 height 16
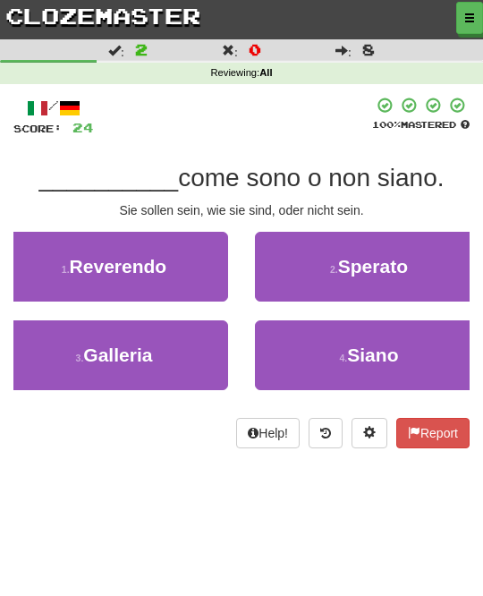
click at [405, 356] on button "4 . Siano" at bounding box center [369, 355] width 228 height 70
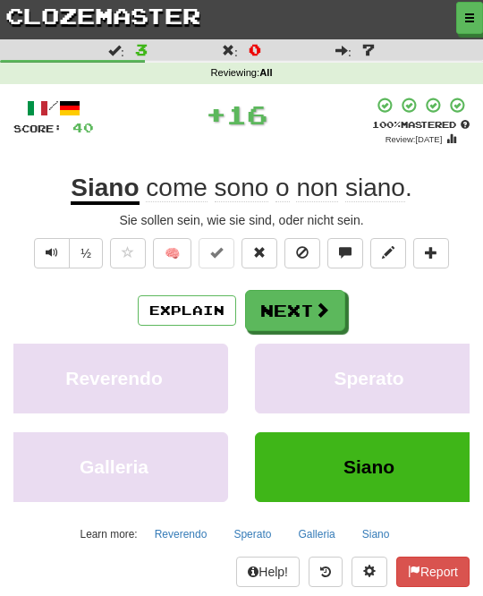
click at [328, 307] on span at bounding box center [322, 310] width 16 height 16
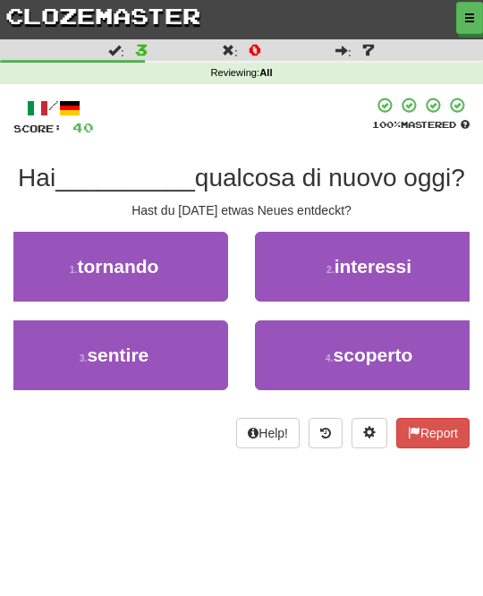
click at [398, 358] on span "scoperto" at bounding box center [374, 355] width 80 height 21
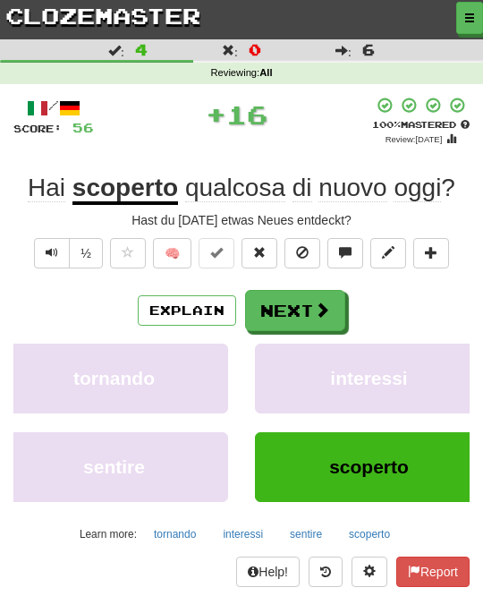
click at [360, 368] on span "interessi" at bounding box center [368, 378] width 77 height 21
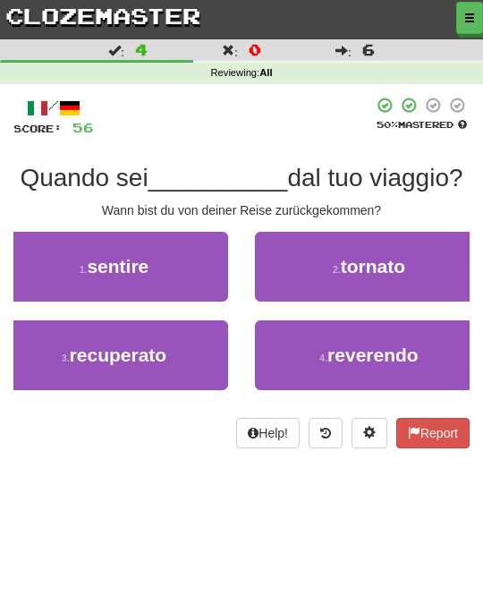
click at [415, 250] on button "2 . tornato" at bounding box center [369, 267] width 228 height 70
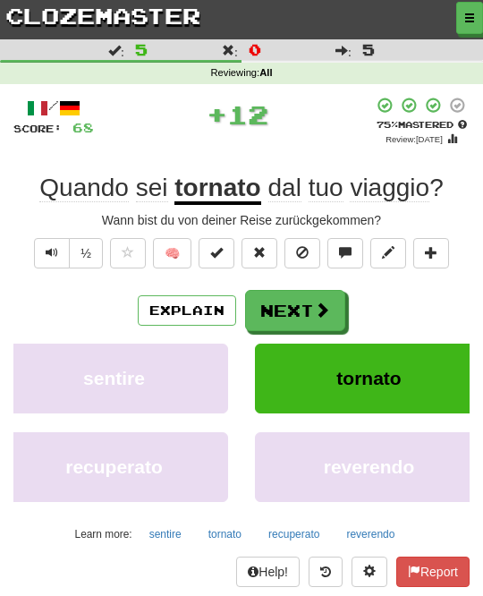
click at [329, 305] on button "Next" at bounding box center [295, 310] width 100 height 41
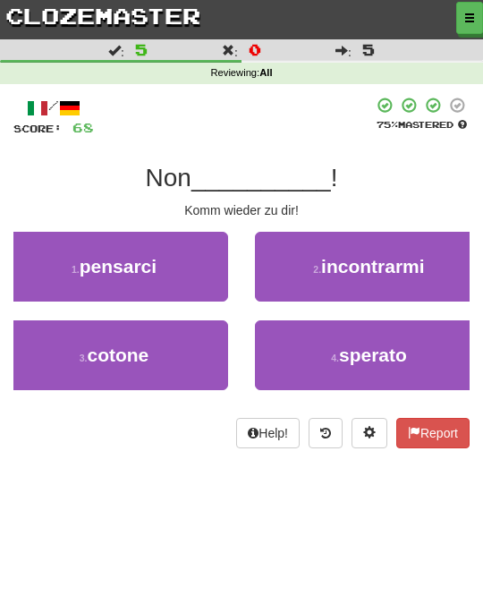
click at [203, 271] on button "1 . pensarci" at bounding box center [114, 267] width 228 height 70
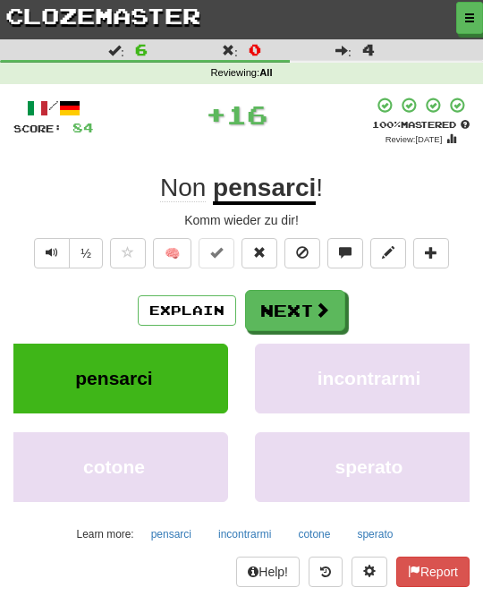
click at [326, 311] on span at bounding box center [322, 310] width 16 height 16
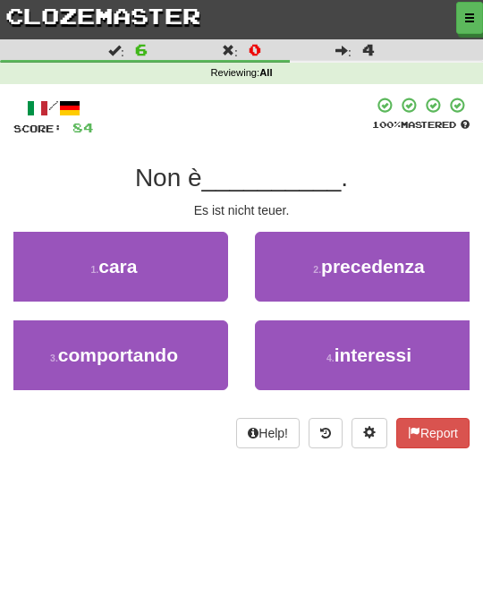
click at [187, 263] on button "1 . cara" at bounding box center [114, 267] width 228 height 70
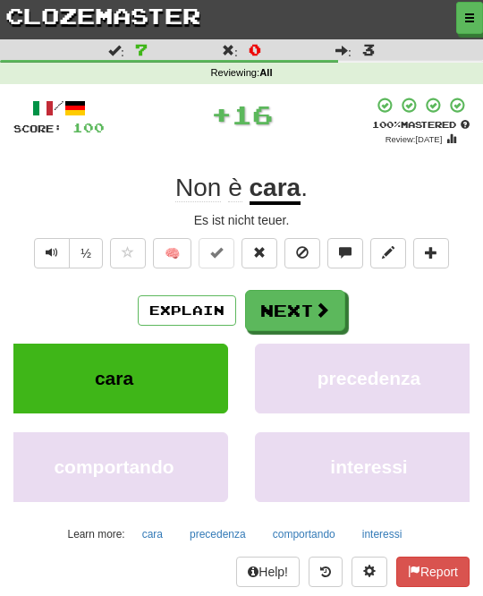
click at [326, 308] on span at bounding box center [322, 310] width 16 height 16
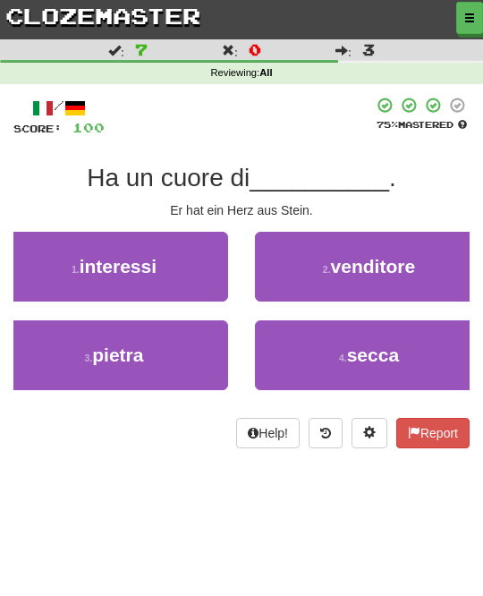
click at [168, 353] on button "3 . pietra" at bounding box center [114, 355] width 228 height 70
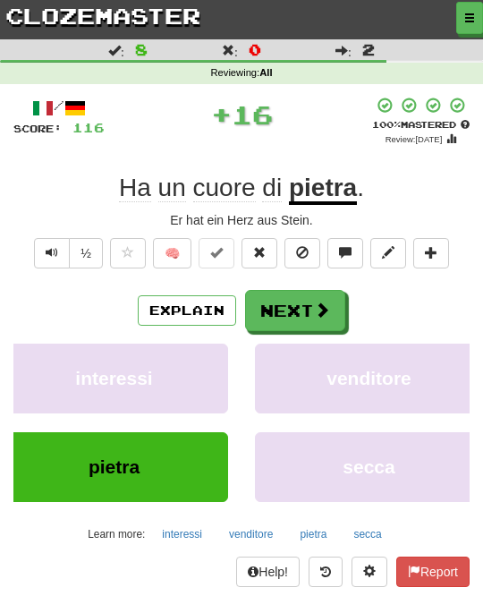
click at [331, 307] on button "Next" at bounding box center [295, 310] width 100 height 41
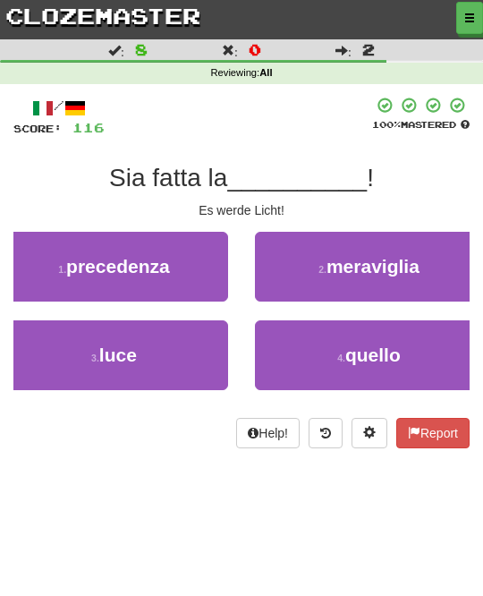
click at [188, 355] on button "3 . luce" at bounding box center [114, 355] width 228 height 70
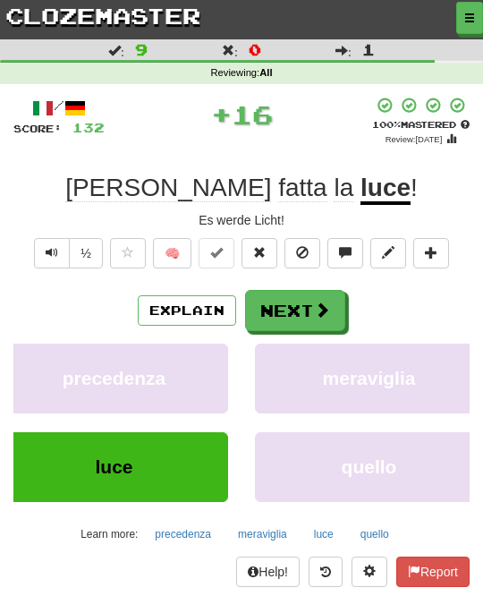
click at [337, 314] on button "Next" at bounding box center [295, 310] width 100 height 41
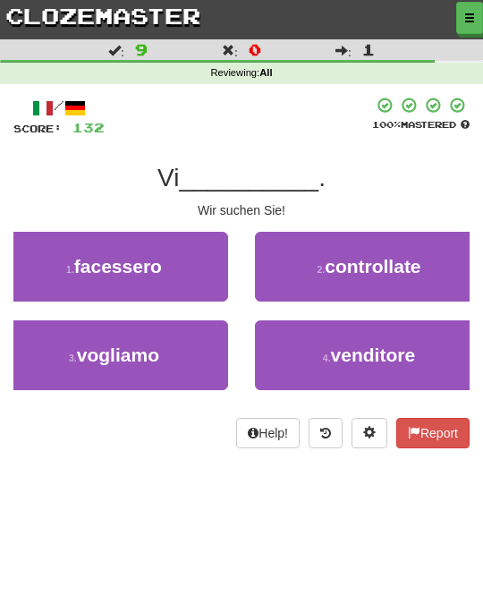
click at [196, 267] on button "1 . facessero" at bounding box center [114, 267] width 228 height 70
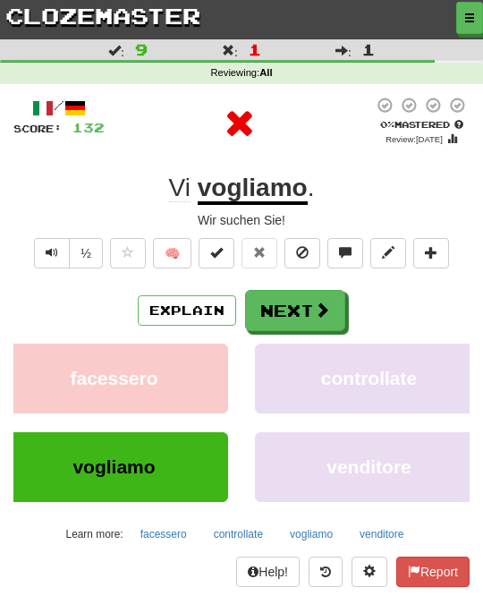
click at [314, 309] on span at bounding box center [322, 310] width 16 height 16
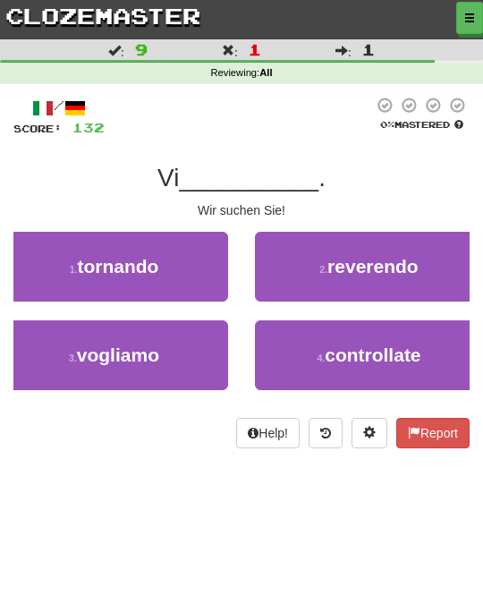
click at [208, 345] on button "3 . vogliamo" at bounding box center [114, 355] width 228 height 70
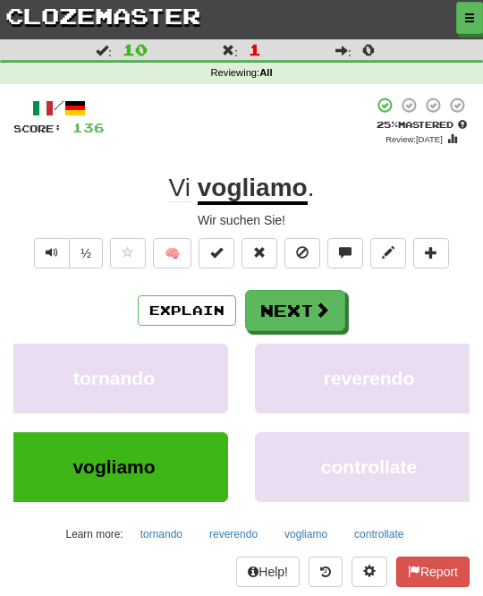
click at [311, 290] on button "Next" at bounding box center [295, 310] width 100 height 41
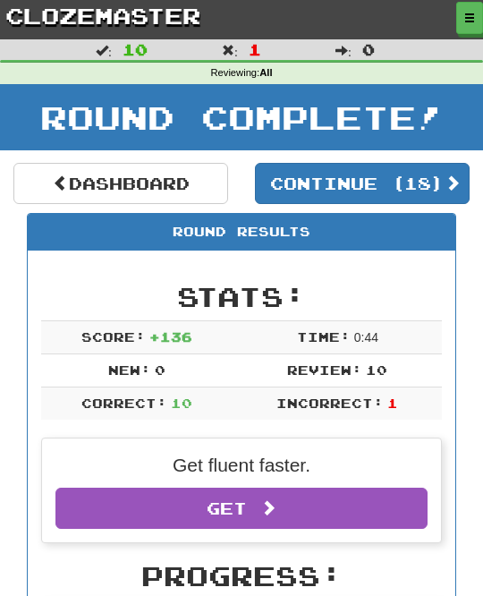
click at [428, 186] on button "Continue ( 18 )" at bounding box center [362, 183] width 215 height 41
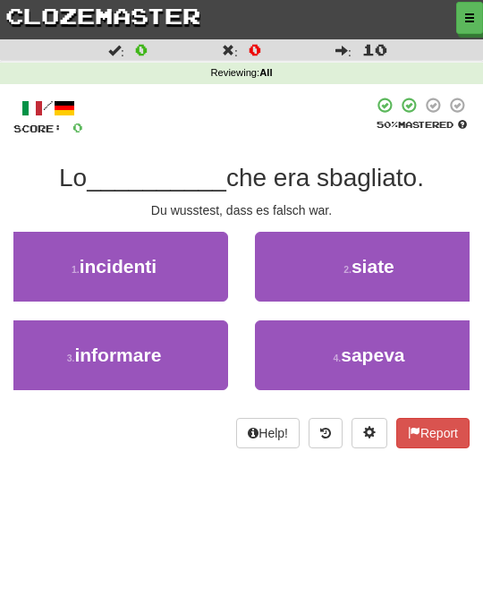
click at [387, 345] on span "sapeva" at bounding box center [373, 355] width 64 height 21
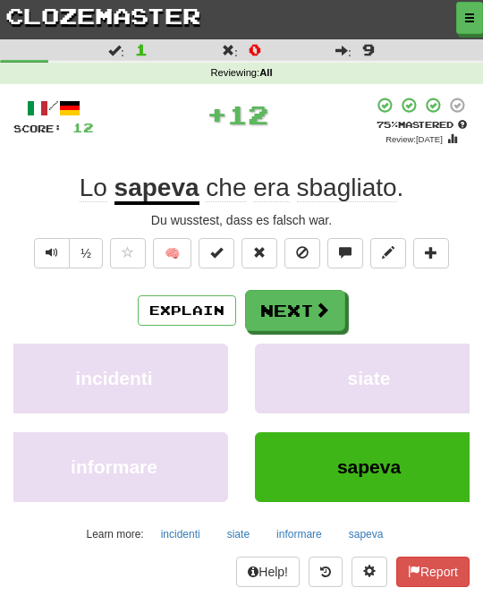
click at [331, 315] on button "Next" at bounding box center [295, 310] width 100 height 41
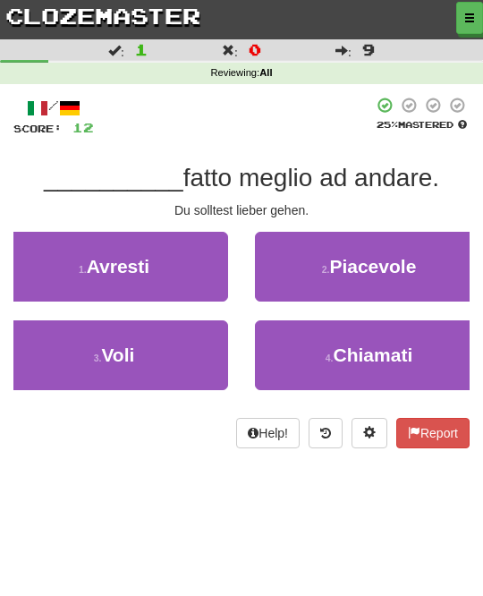
click at [186, 263] on button "1 . Avresti" at bounding box center [114, 267] width 228 height 70
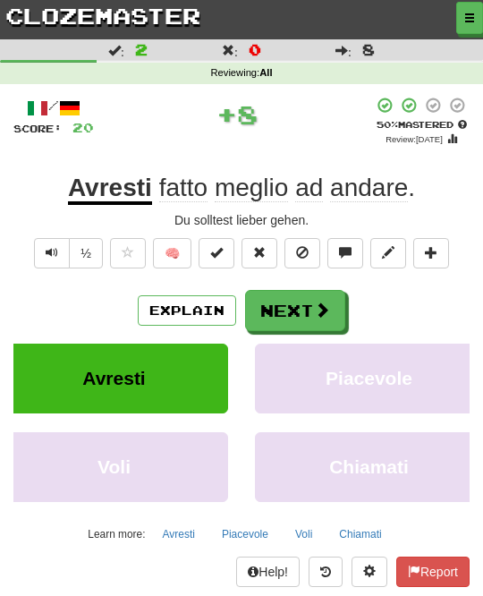
click at [318, 304] on span at bounding box center [322, 310] width 16 height 16
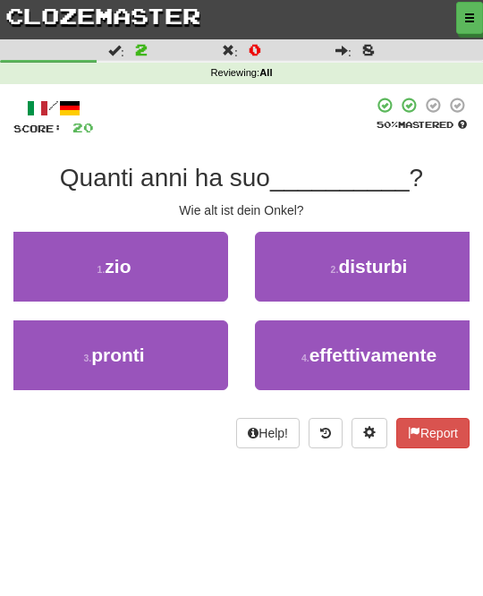
click at [186, 253] on button "1 . zio" at bounding box center [114, 267] width 228 height 70
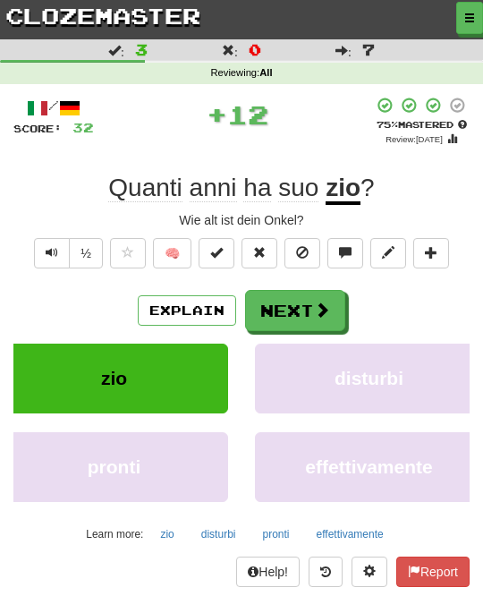
click at [316, 302] on span at bounding box center [322, 310] width 16 height 16
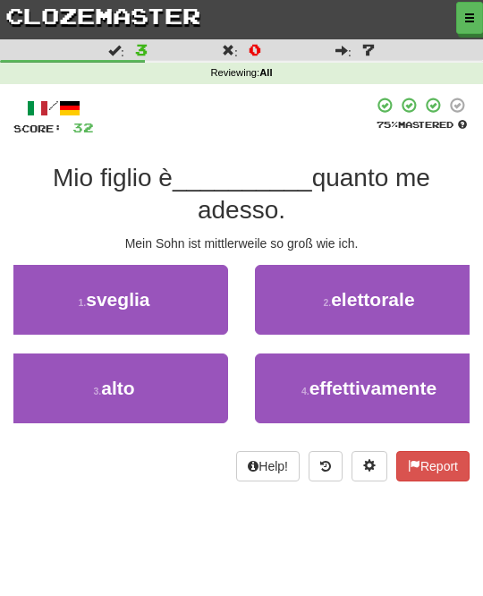
click at [175, 376] on button "3 . alto" at bounding box center [114, 389] width 228 height 70
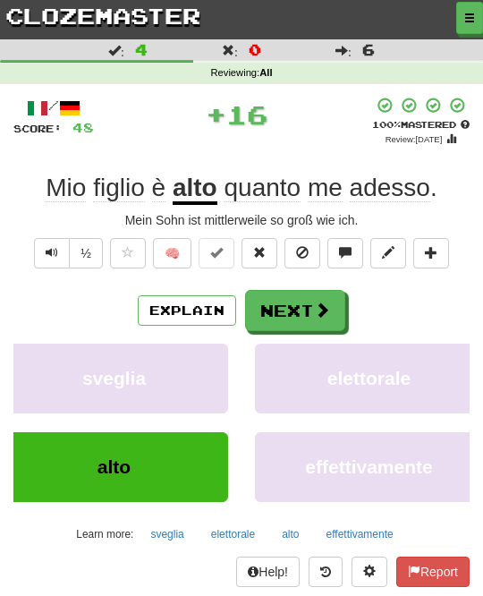
click at [321, 305] on span at bounding box center [322, 310] width 16 height 16
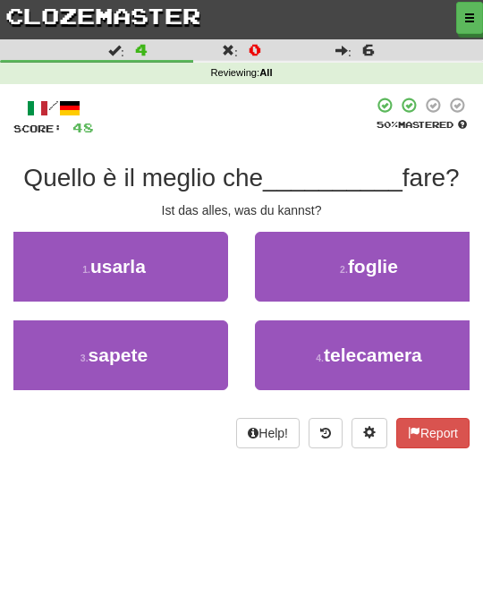
click at [186, 360] on button "3 . sapete" at bounding box center [114, 355] width 228 height 70
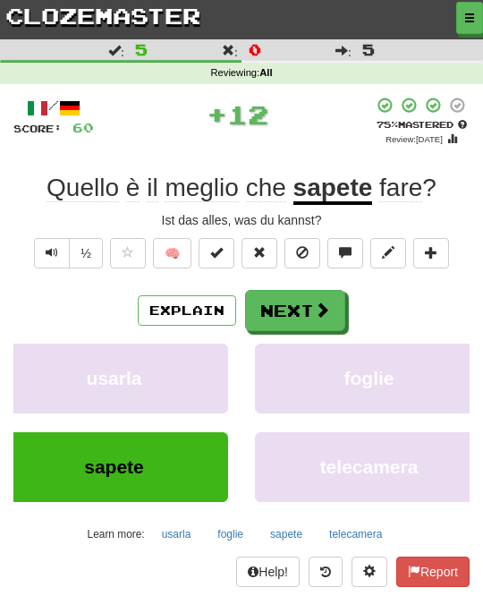
click at [303, 303] on button "Next" at bounding box center [295, 310] width 100 height 41
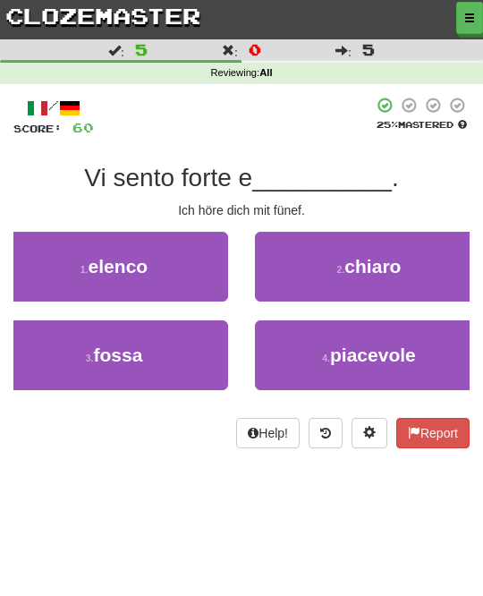
click at [415, 263] on button "2 . chiaro" at bounding box center [369, 267] width 228 height 70
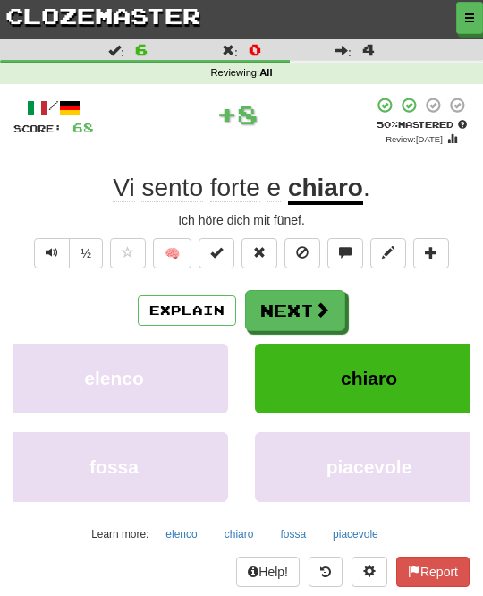
click at [327, 305] on span at bounding box center [322, 310] width 16 height 16
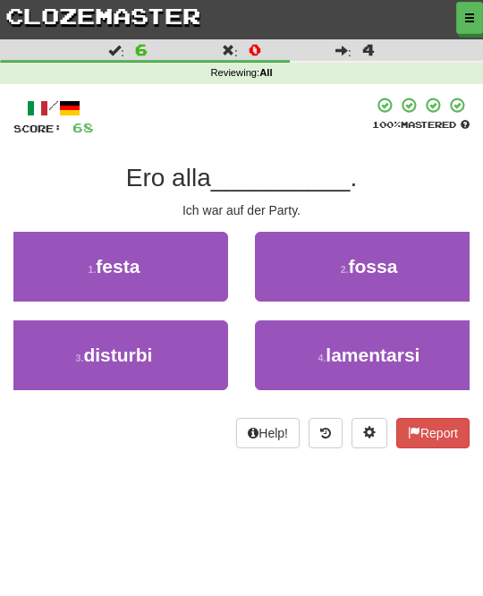
click at [192, 272] on button "1 . festa" at bounding box center [114, 267] width 228 height 70
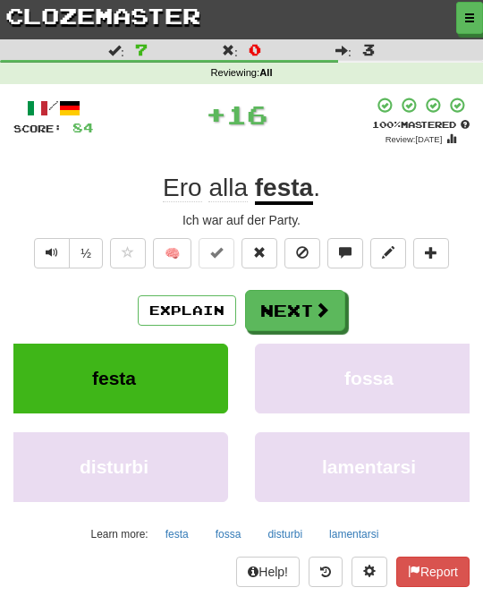
click at [311, 314] on button "Next" at bounding box center [295, 310] width 100 height 41
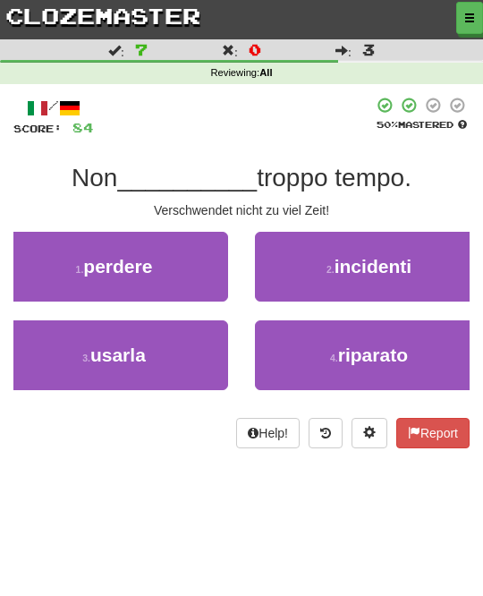
click at [199, 269] on button "1 . perdere" at bounding box center [114, 267] width 228 height 70
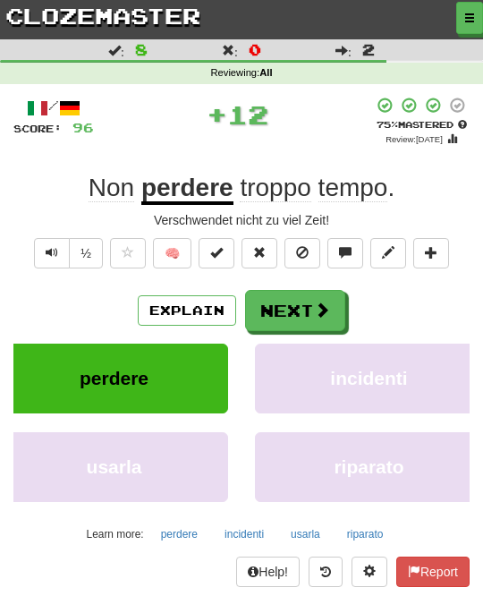
click at [326, 302] on span at bounding box center [322, 310] width 16 height 16
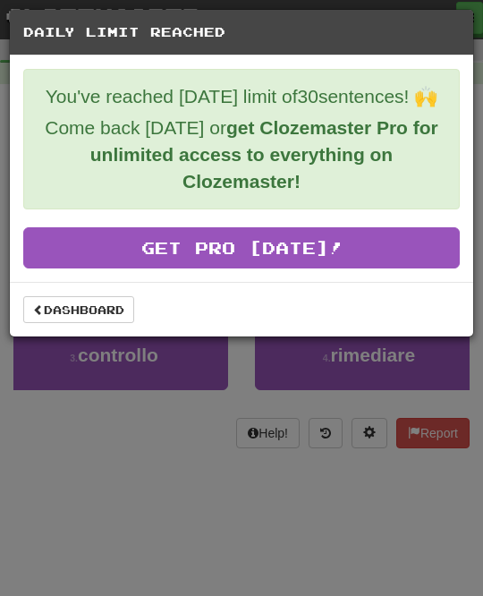
click at [110, 303] on link "Dashboard" at bounding box center [78, 309] width 111 height 27
click at [100, 314] on link "Dashboard" at bounding box center [78, 309] width 111 height 27
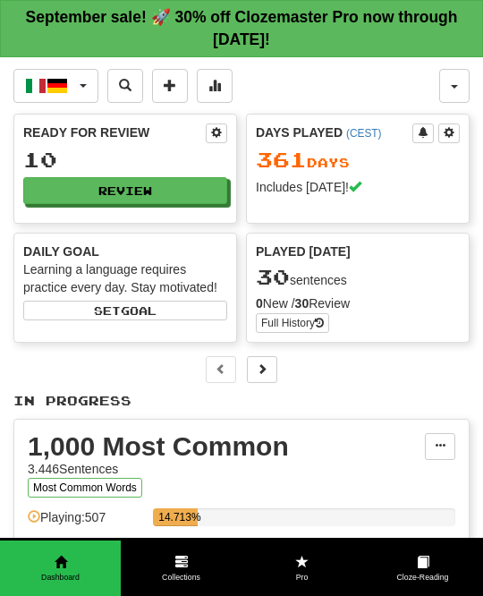
click at [456, 82] on button "button" at bounding box center [454, 86] width 30 height 34
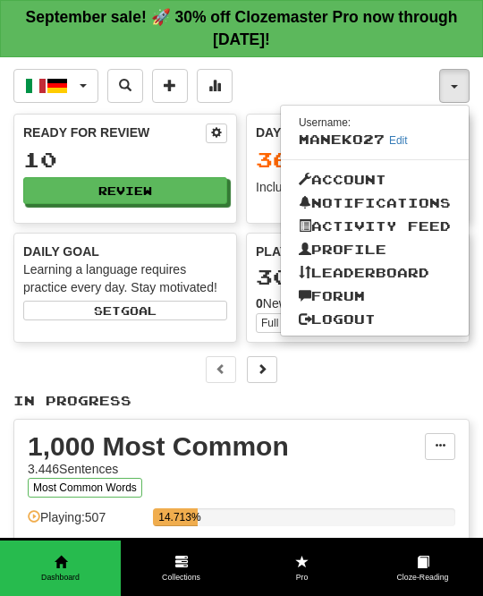
click at [379, 317] on link "Logout" at bounding box center [375, 319] width 188 height 23
